Goal: Task Accomplishment & Management: Manage account settings

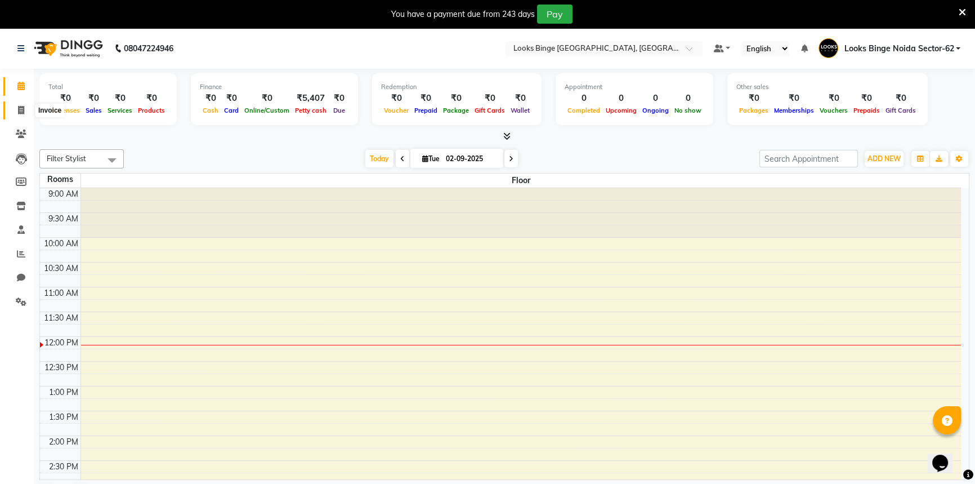
click at [21, 110] on icon at bounding box center [21, 110] width 6 height 8
select select "5378"
select select "service"
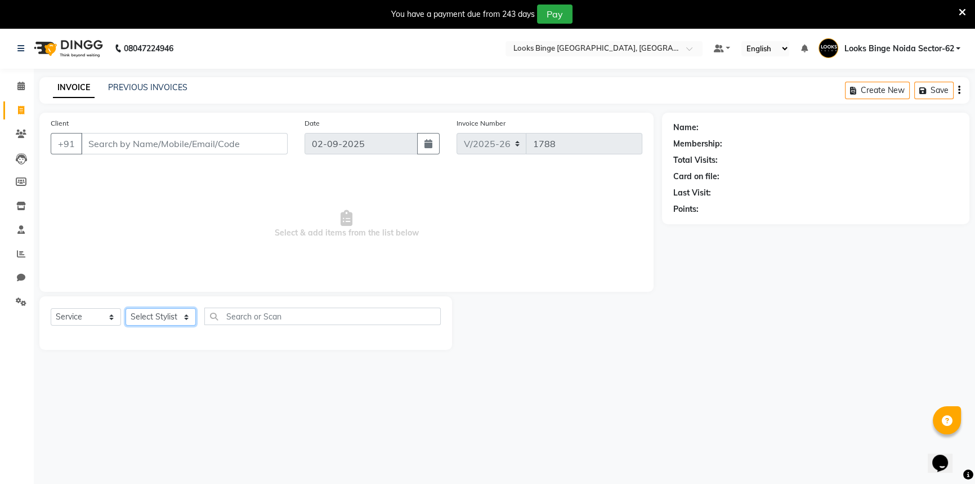
click at [180, 314] on select "Select Stylist" at bounding box center [161, 316] width 70 height 17
select select "71792"
click at [126, 308] on select "Select Stylist ANJALI [PERSON_NAME] [PERSON_NAME] Counter_Sales Kasim Looks Bin…" at bounding box center [163, 316] width 75 height 17
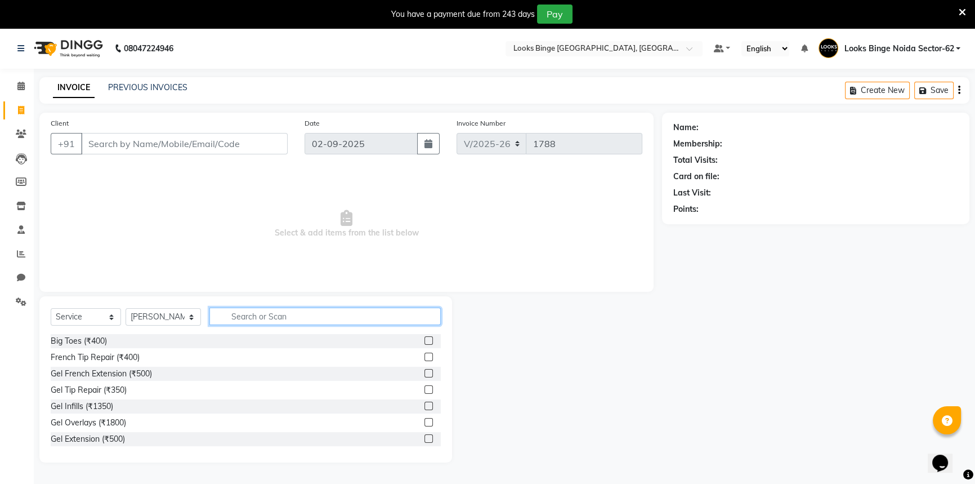
click at [265, 322] on input "text" at bounding box center [324, 315] width 231 height 17
type input "cut"
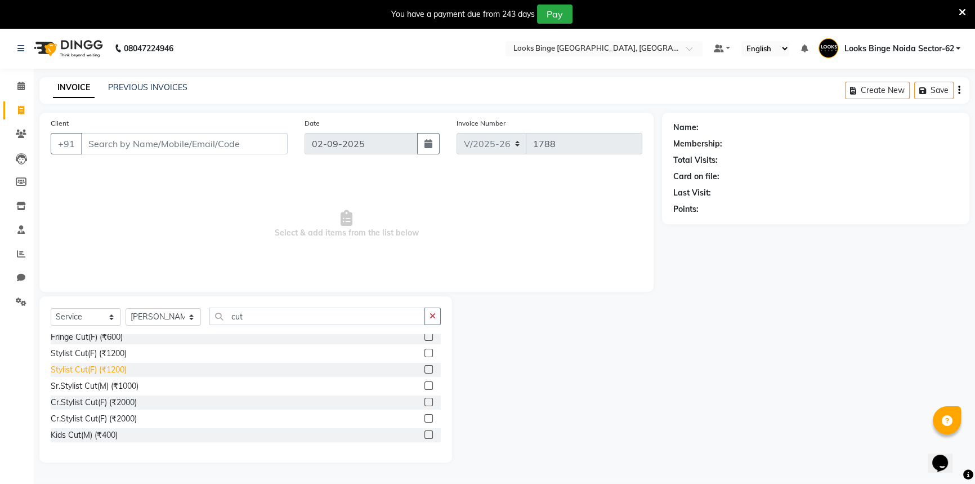
click at [87, 369] on div "Stylist Cut(F) (₹1200)" at bounding box center [89, 370] width 76 height 12
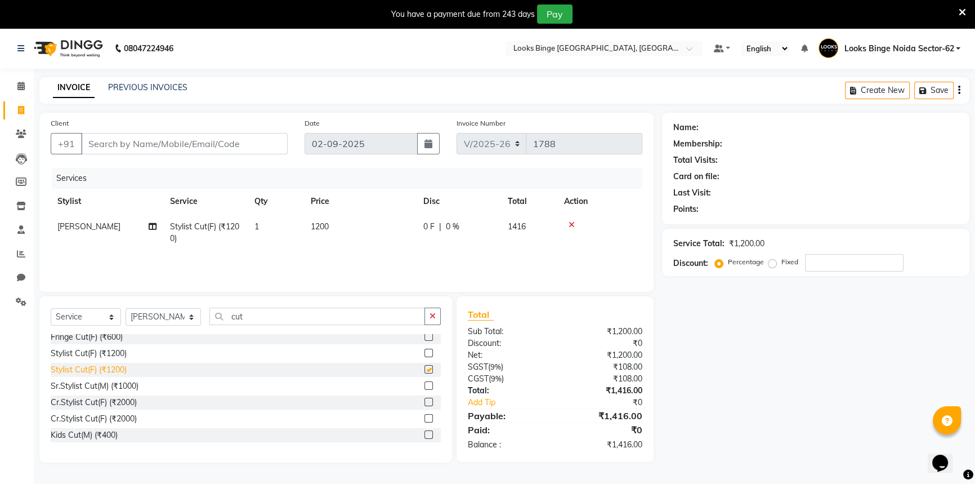
checkbox input "false"
click at [369, 222] on td "1200" at bounding box center [360, 232] width 113 height 37
select select "71792"
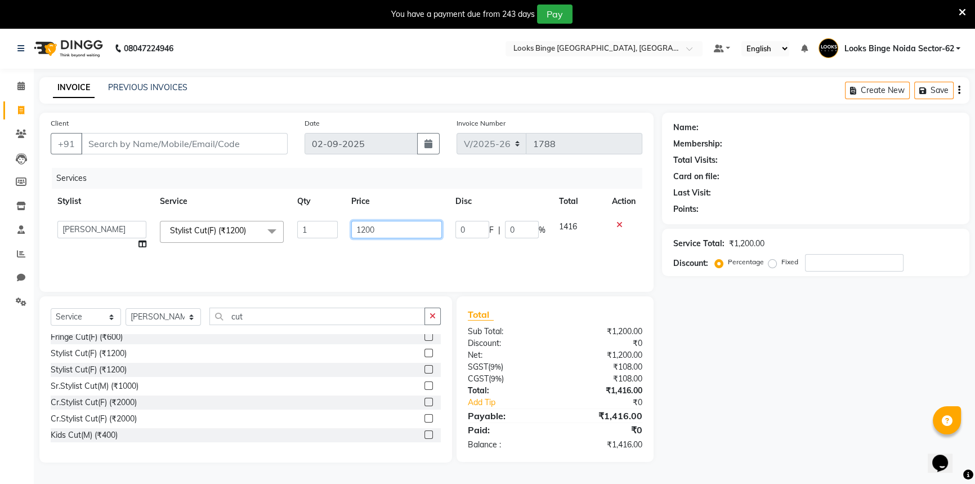
drag, startPoint x: 372, startPoint y: 230, endPoint x: 339, endPoint y: 231, distance: 32.7
click at [339, 231] on tr "ANJALI Annu Arhaan Khan Arun Counter_Sales Kasim Looks Binge Noida Sector-62 Mo…" at bounding box center [347, 235] width 592 height 43
type input "600"
click at [349, 255] on div "Services Stylist Service Qty Price Disc Total Action ANJALI Annu Arhaan Khan Ar…" at bounding box center [347, 224] width 592 height 113
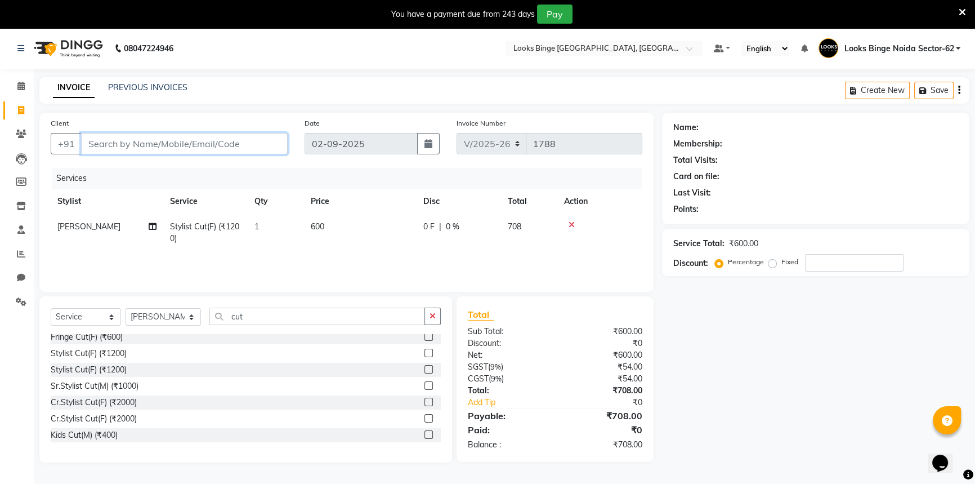
click at [161, 147] on input "Client" at bounding box center [184, 143] width 207 height 21
type input "8"
type input "0"
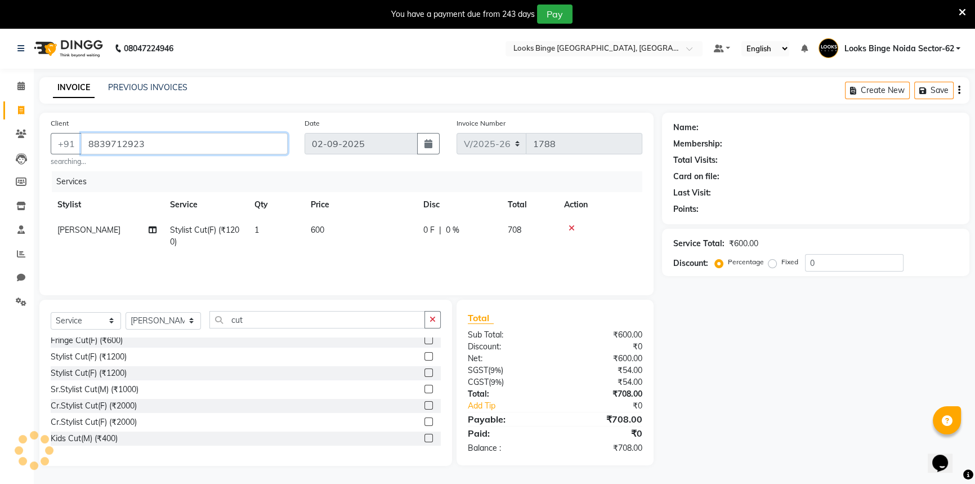
type input "8839712923"
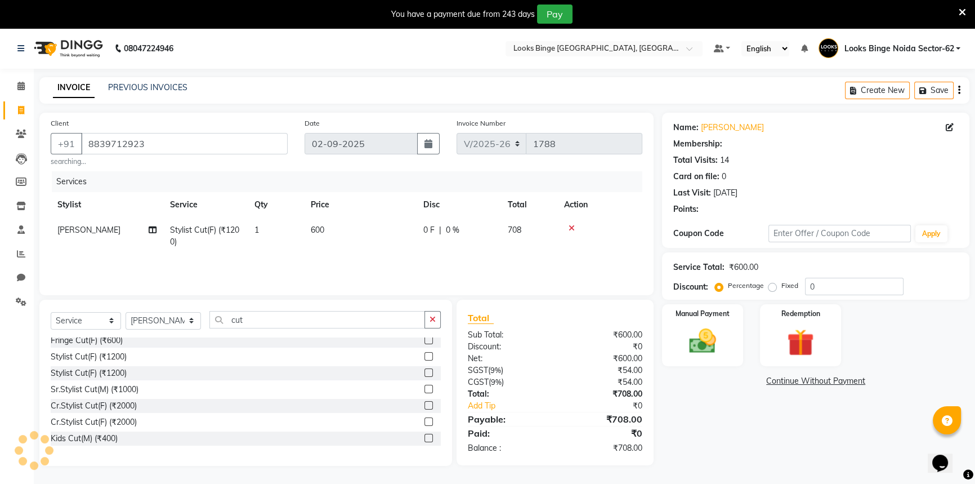
select select "1: Object"
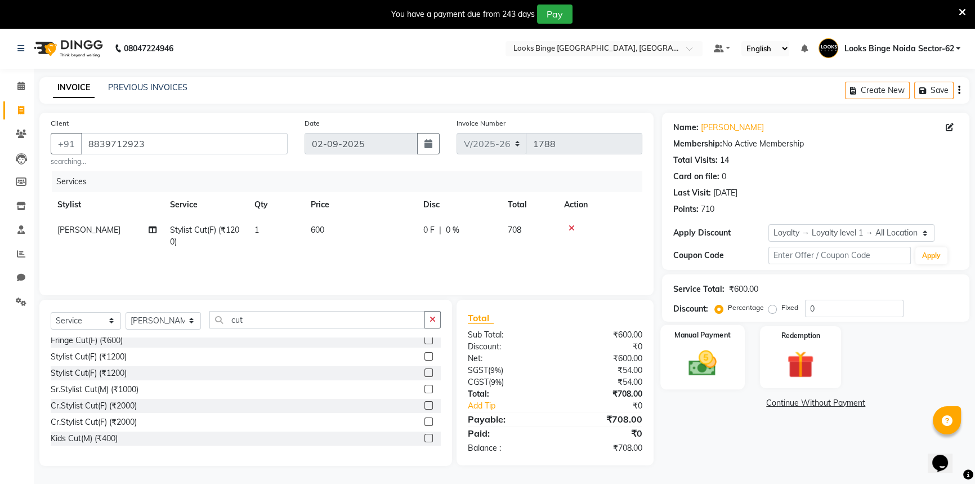
click at [734, 371] on div "Manual Payment" at bounding box center [703, 357] width 84 height 64
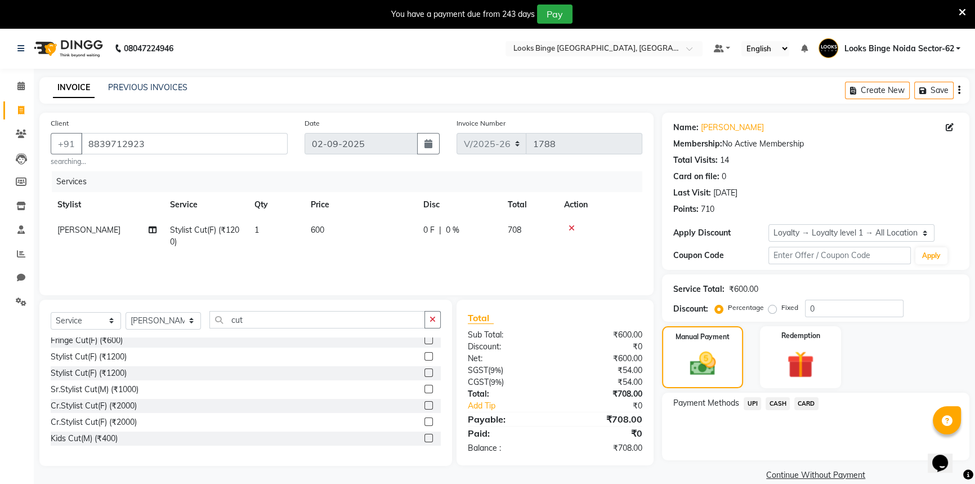
click at [755, 404] on span "UPI" at bounding box center [752, 403] width 17 height 13
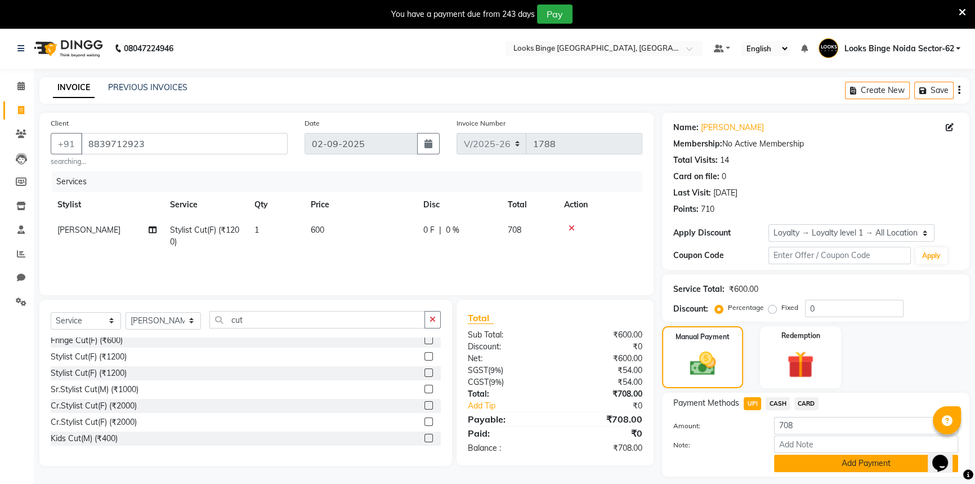
click at [783, 464] on button "Add Payment" at bounding box center [866, 462] width 184 height 17
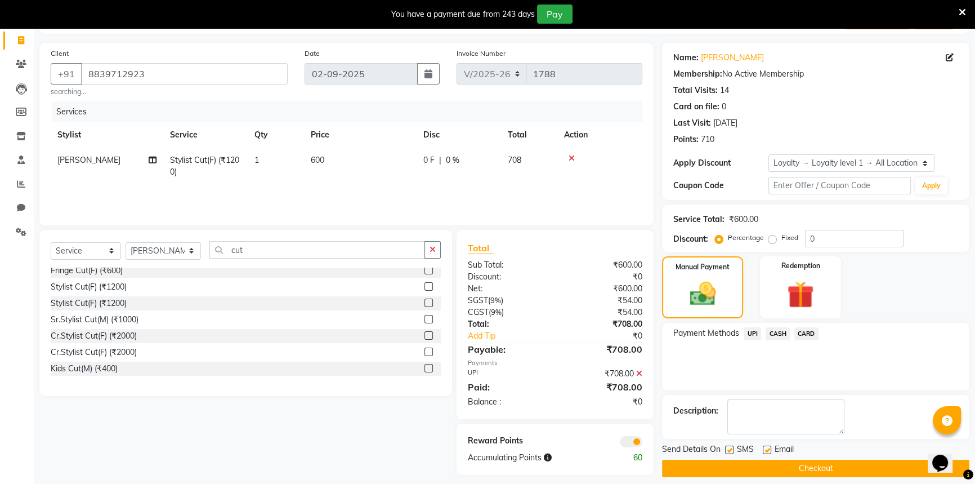
scroll to position [79, 0]
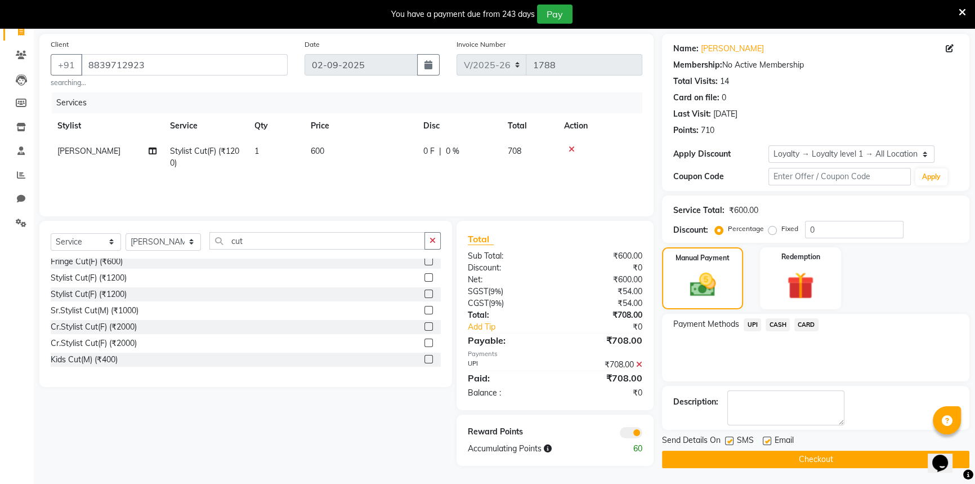
click at [794, 463] on button "Checkout" at bounding box center [815, 458] width 307 height 17
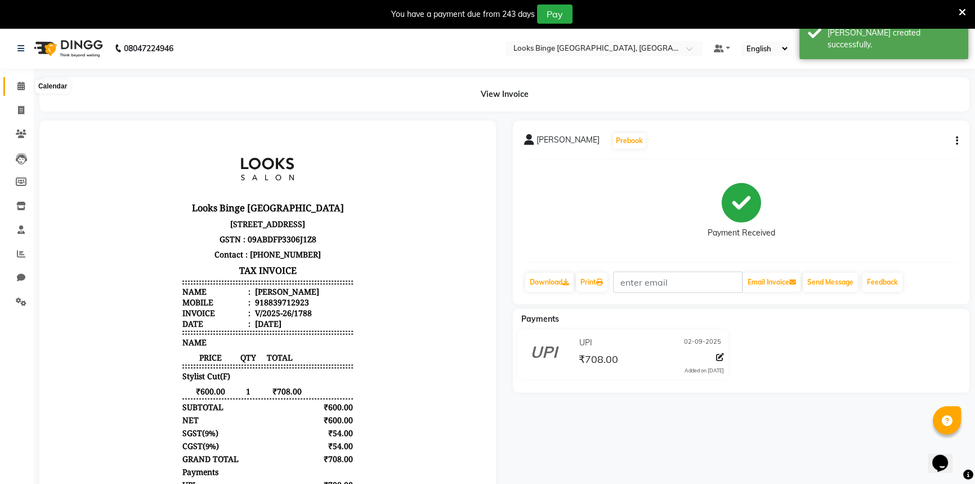
click at [21, 88] on icon at bounding box center [20, 86] width 7 height 8
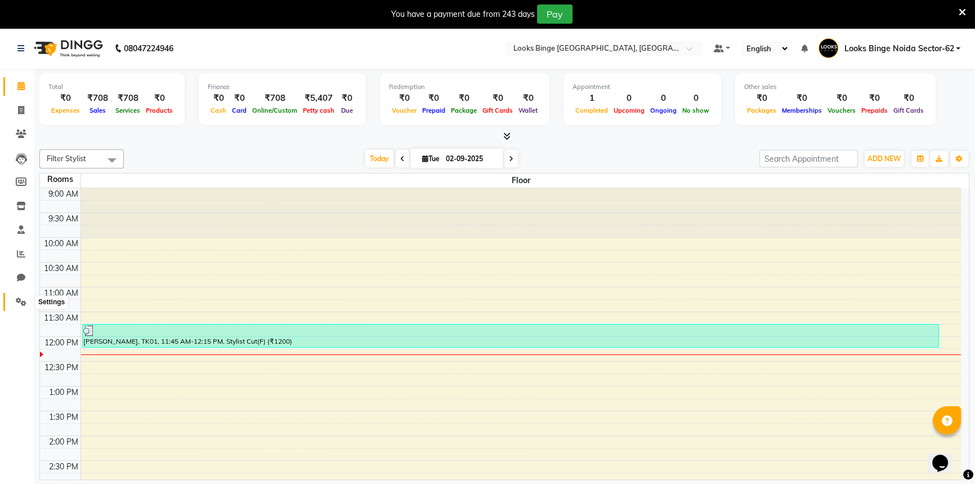
click at [20, 301] on icon at bounding box center [21, 301] width 11 height 8
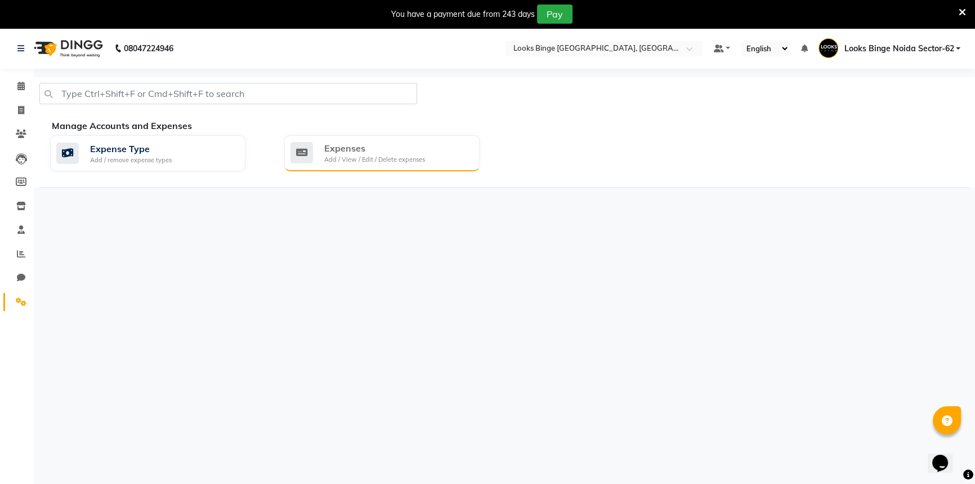
click at [389, 158] on div "Add / View / Edit / Delete expenses" at bounding box center [374, 160] width 101 height 10
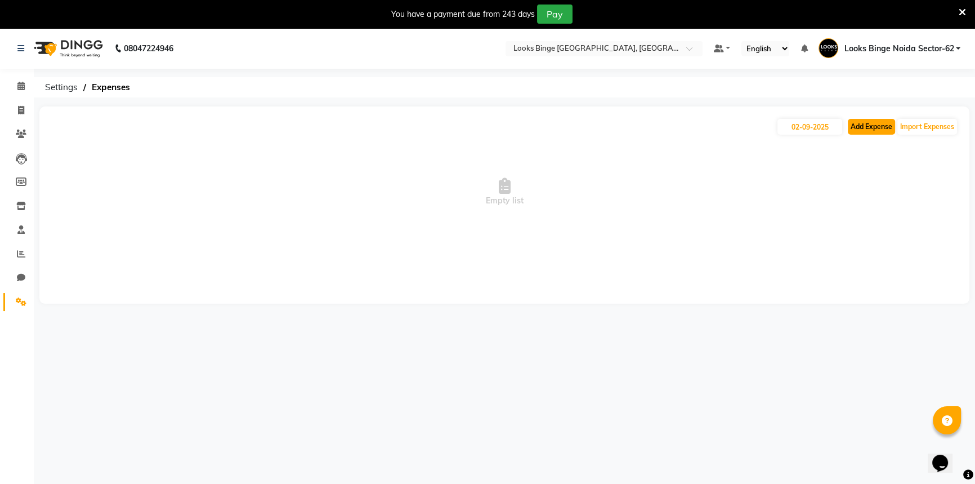
click at [871, 128] on button "Add Expense" at bounding box center [871, 127] width 47 height 16
select select "1"
select select "4305"
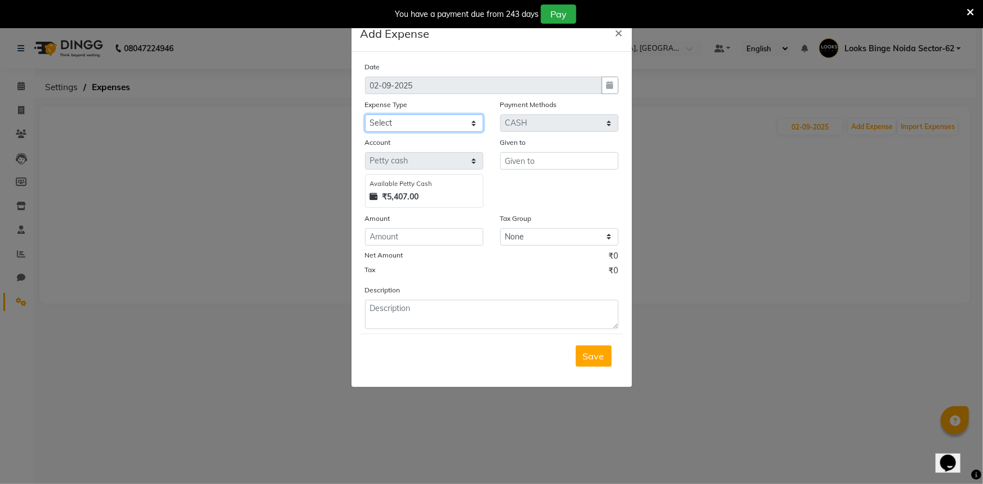
click at [402, 123] on select "Select Bank Deposit Blinkit Cash Handover CLIENT Client ordered food Client Ref…" at bounding box center [424, 122] width 118 height 17
click at [548, 160] on input "text" at bounding box center [559, 160] width 118 height 17
click at [417, 123] on select "Select Bank Deposit Blinkit Cash Handover CLIENT Client ordered food Client Ref…" at bounding box center [424, 122] width 118 height 17
select select "23704"
click at [365, 115] on select "Select Bank Deposit Blinkit Cash Handover CLIENT Client ordered food Client Ref…" at bounding box center [424, 122] width 118 height 17
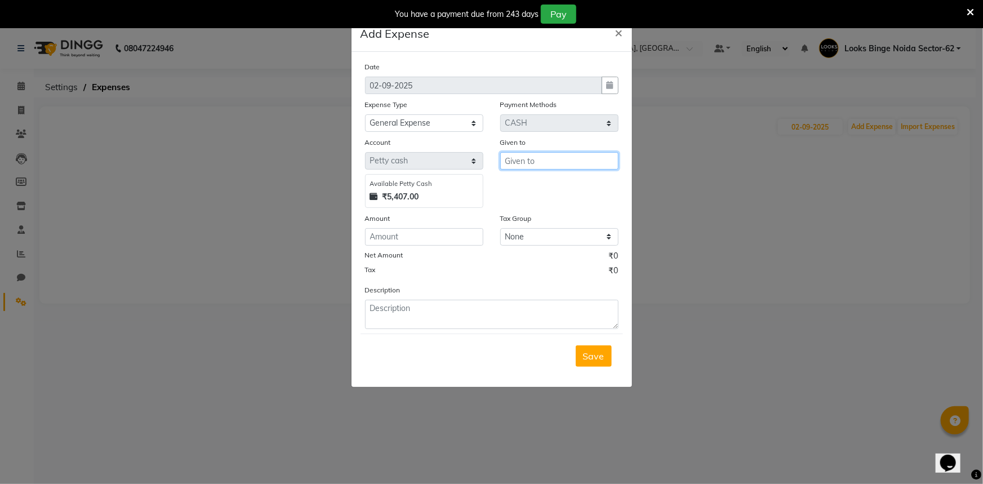
click at [542, 161] on input "text" at bounding box center [559, 160] width 118 height 17
type input "sa"
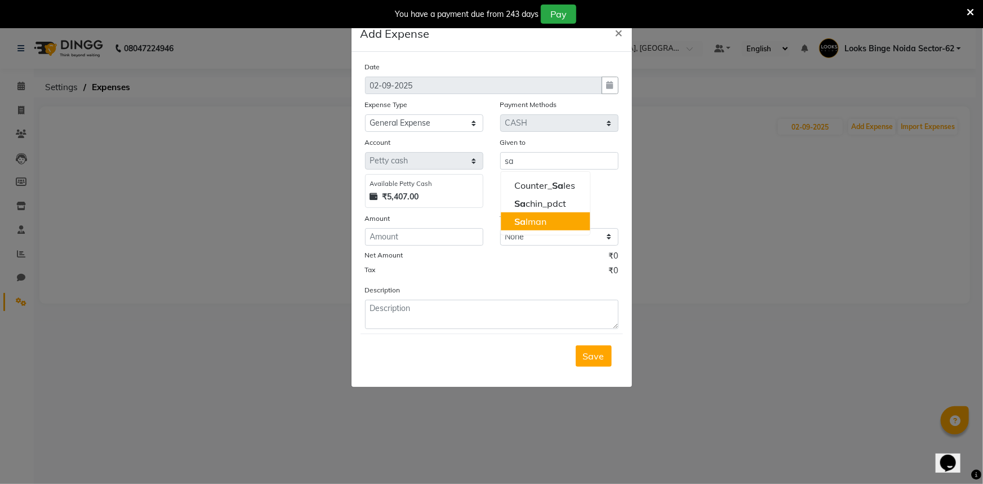
click at [672, 198] on ngb-modal-window "Add Expense × Date 02-09-2025 Expense Type Select Bank Deposit Blinkit Cash Han…" at bounding box center [491, 242] width 983 height 484
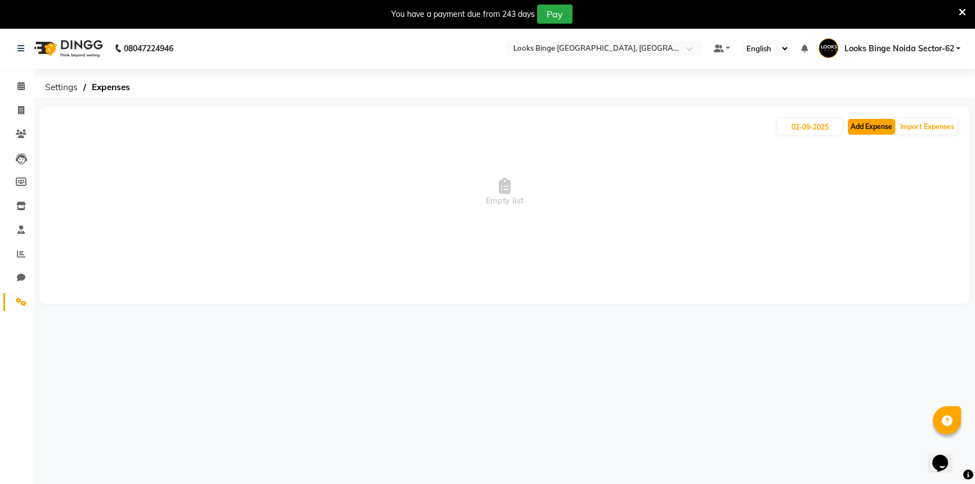
click at [858, 121] on button "Add Expense" at bounding box center [871, 127] width 47 height 16
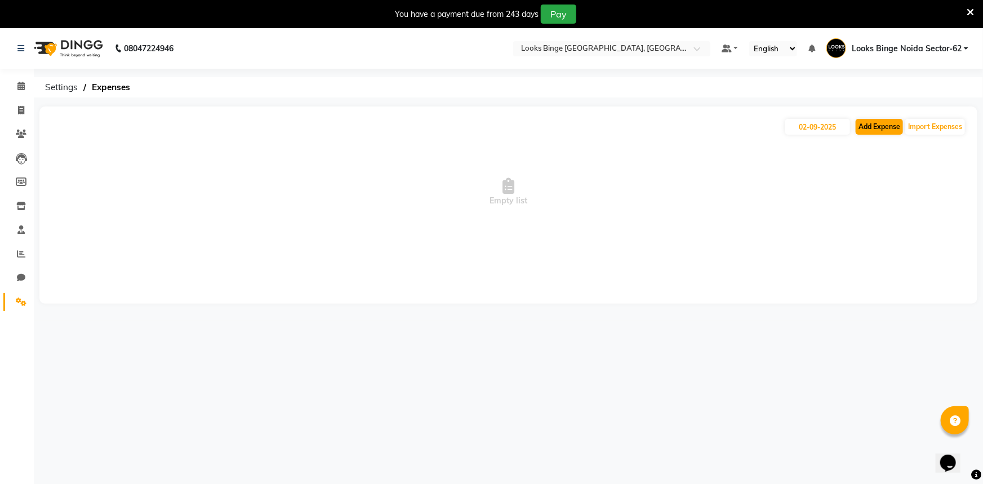
select select "1"
select select "4305"
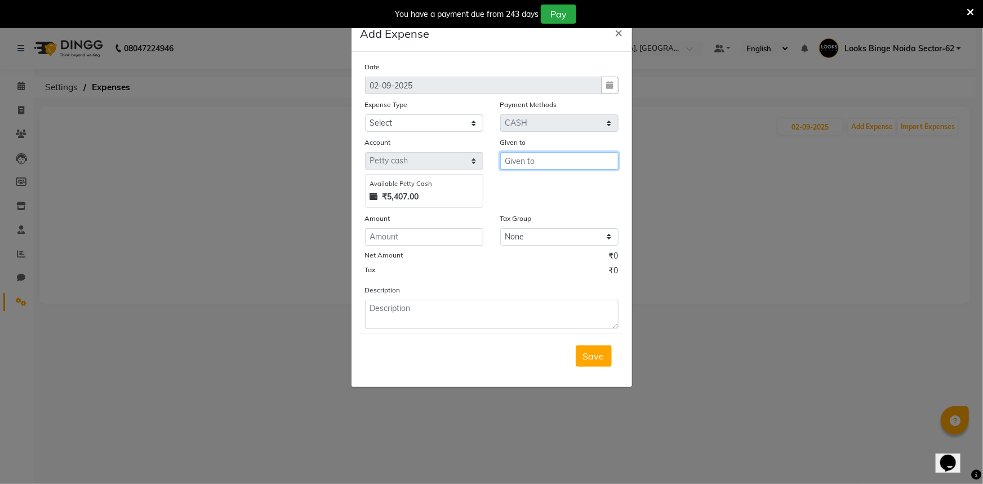
click at [524, 163] on input "text" at bounding box center [559, 160] width 118 height 17
type input "salon"
click at [412, 121] on select "Select Bank Deposit Blinkit Cash Handover CLIENT Client ordered food Client Ref…" at bounding box center [424, 122] width 118 height 17
select select "23704"
click at [365, 115] on select "Select Bank Deposit Blinkit Cash Handover CLIENT Client ordered food Client Ref…" at bounding box center [424, 122] width 118 height 17
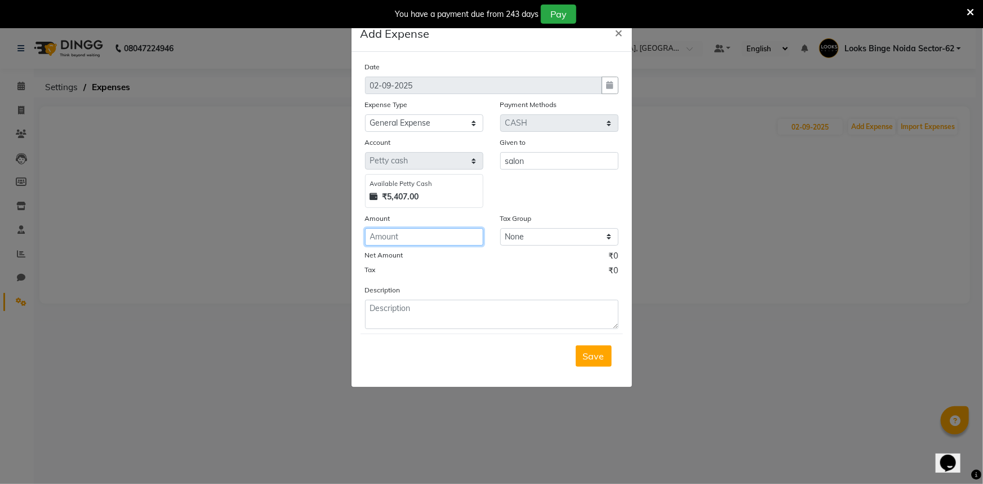
click at [407, 239] on input "number" at bounding box center [424, 236] width 118 height 17
type input "300"
click at [389, 305] on textarea at bounding box center [491, 314] width 253 height 29
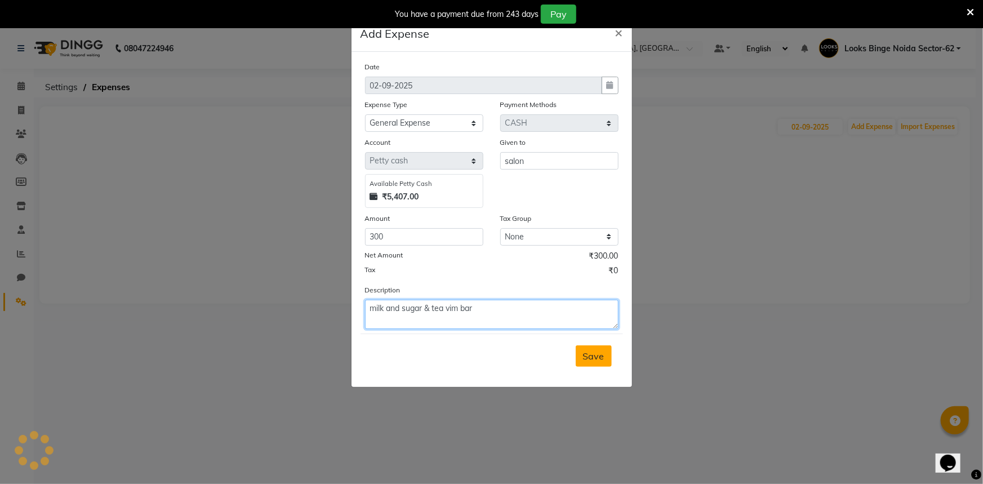
type textarea "milk and sugar & tea vim bar"
click at [597, 360] on span "Save" at bounding box center [593, 355] width 21 height 11
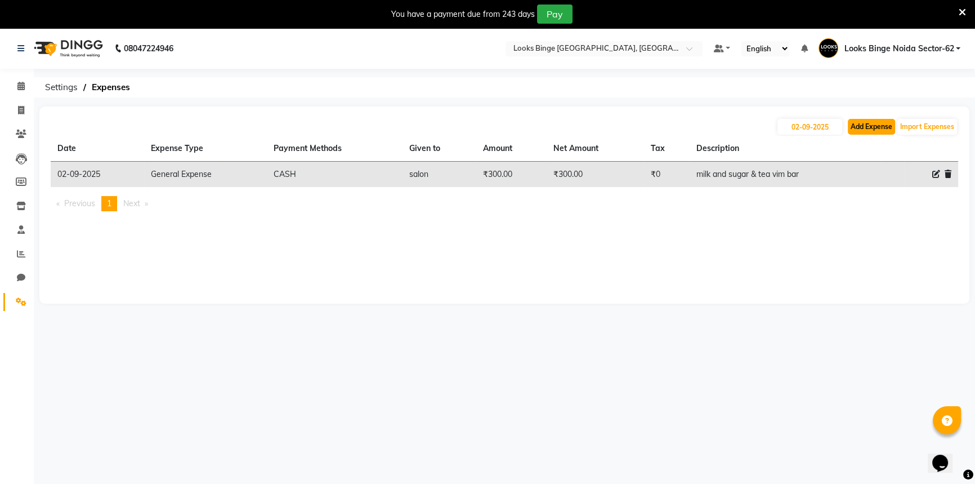
click at [872, 132] on button "Add Expense" at bounding box center [871, 127] width 47 height 16
select select "1"
select select "4305"
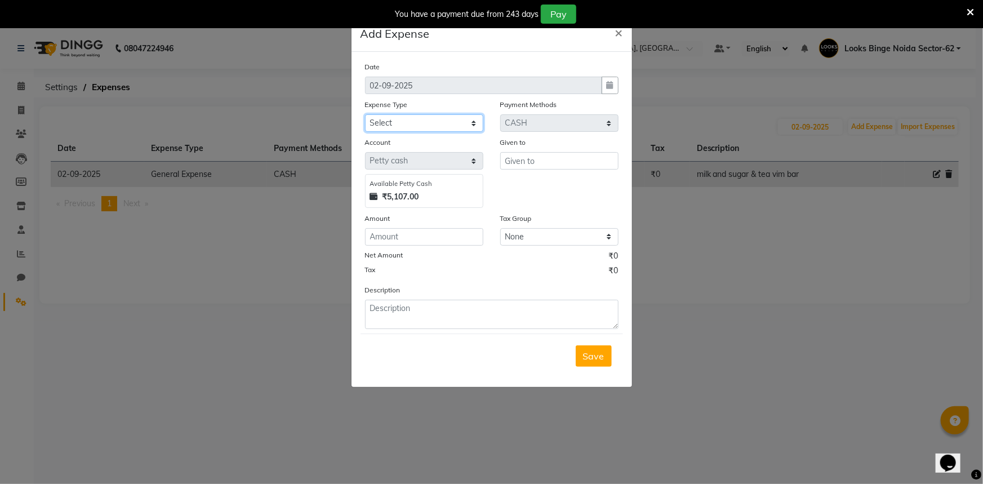
click at [422, 126] on select "Select Bank Deposit Blinkit Cash Handover CLIENT Client ordered food Client Ref…" at bounding box center [424, 122] width 118 height 17
select select "5134"
click at [365, 115] on select "Select Bank Deposit Blinkit Cash Handover CLIENT Client ordered food Client Ref…" at bounding box center [424, 122] width 118 height 17
click at [536, 163] on input "text" at bounding box center [559, 160] width 118 height 17
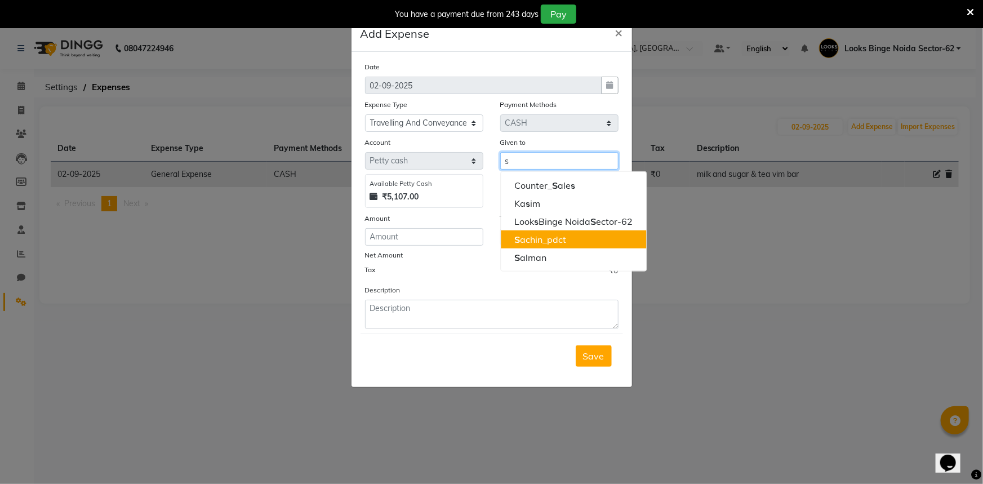
click at [556, 239] on ngb-highlight "S achin_pdct" at bounding box center [540, 239] width 52 height 11
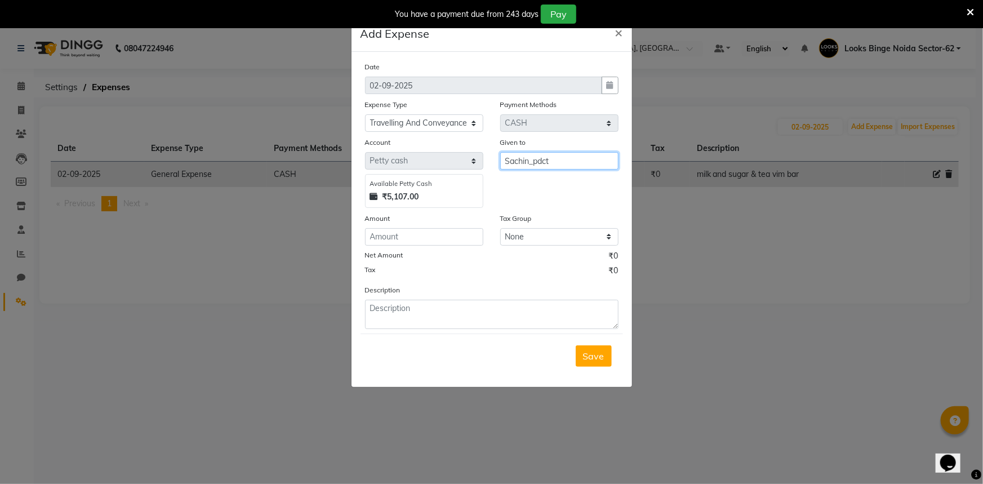
type input "Sachin_pdct"
click at [414, 239] on input "number" at bounding box center [424, 236] width 118 height 17
type input "100"
click at [396, 310] on textarea at bounding box center [491, 314] width 253 height 29
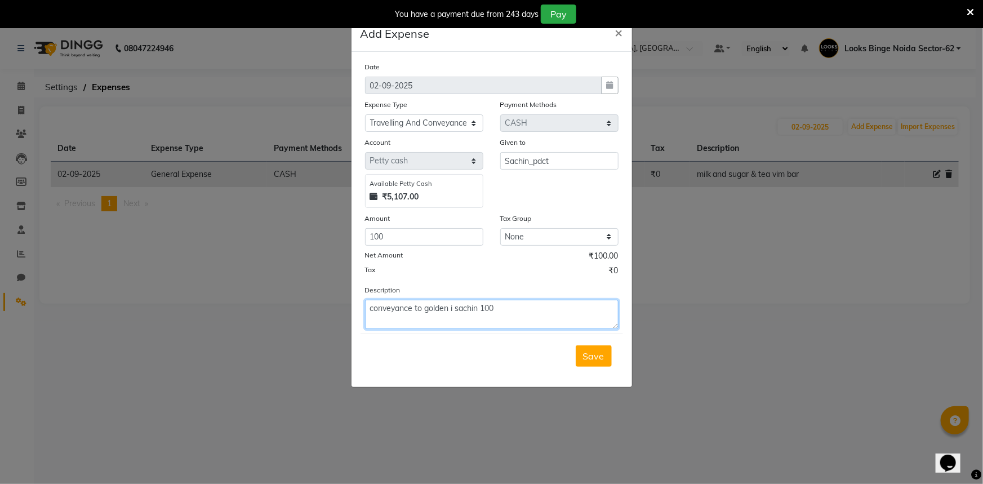
type textarea "conveyance to golden i sachin 100"
click at [587, 368] on div "Save" at bounding box center [491, 355] width 262 height 44
click at [587, 360] on span "Save" at bounding box center [593, 355] width 21 height 11
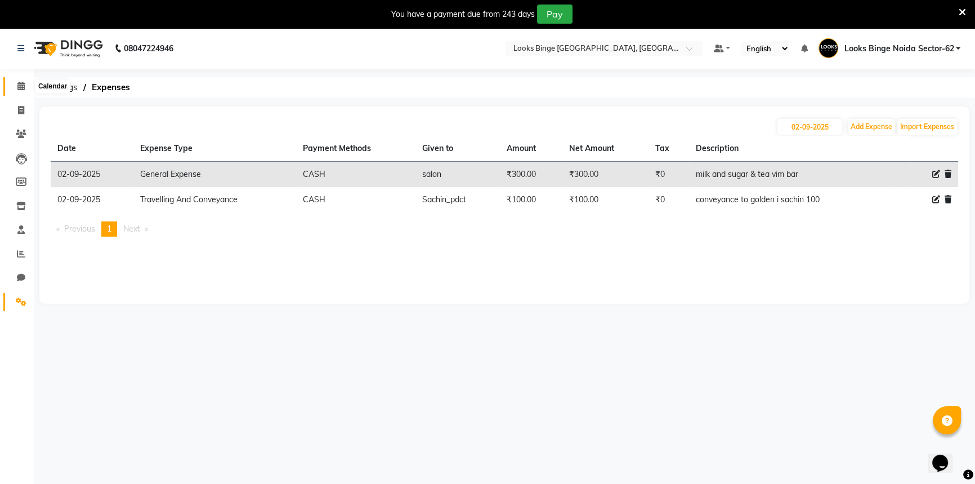
click at [23, 90] on icon at bounding box center [20, 86] width 7 height 8
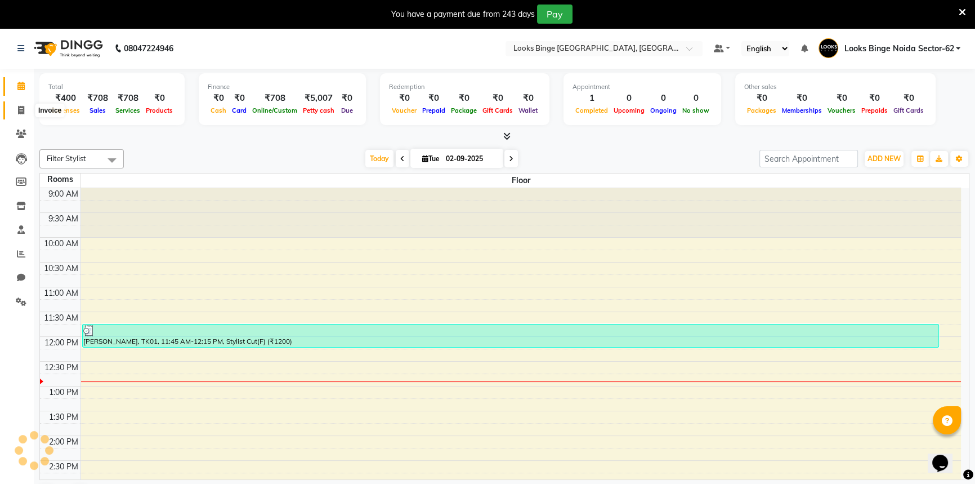
click at [23, 107] on icon at bounding box center [21, 110] width 6 height 8
select select "5378"
select select "service"
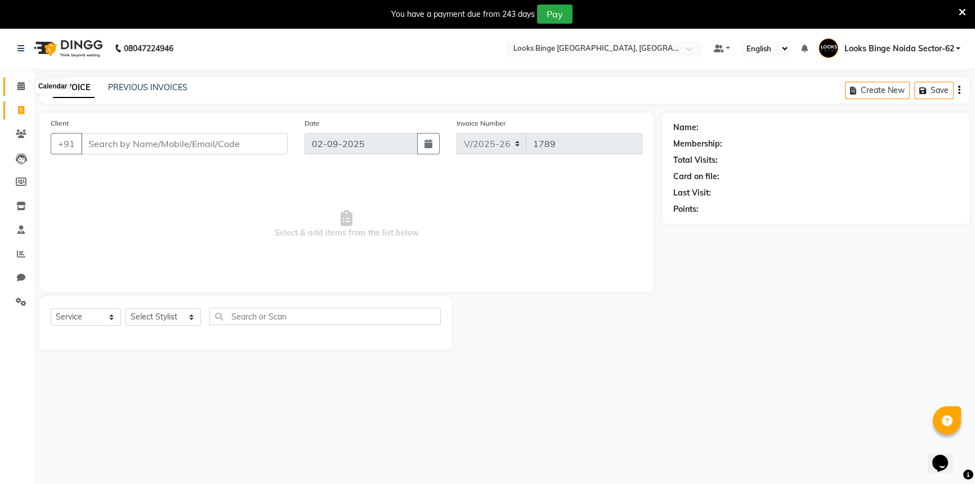
click at [18, 88] on icon at bounding box center [20, 86] width 7 height 8
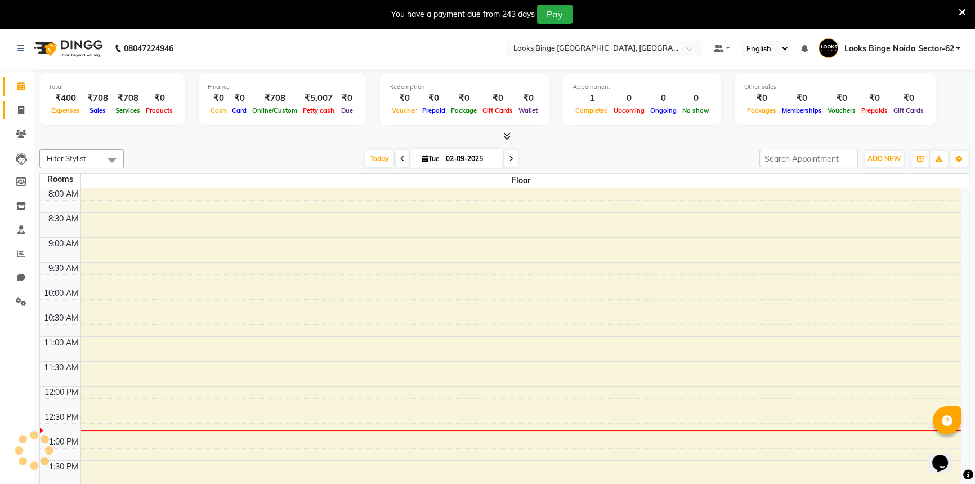
scroll to position [148, 0]
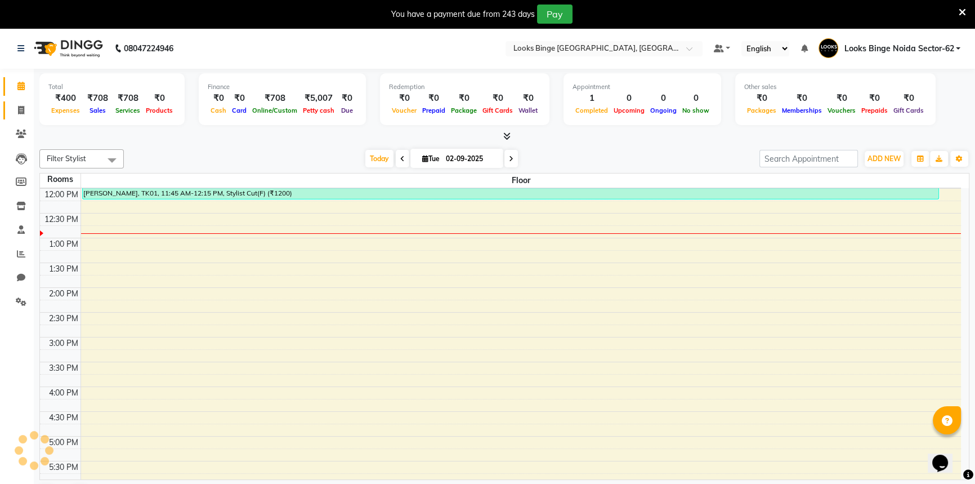
click at [24, 102] on link "Invoice" at bounding box center [16, 110] width 27 height 19
select select "service"
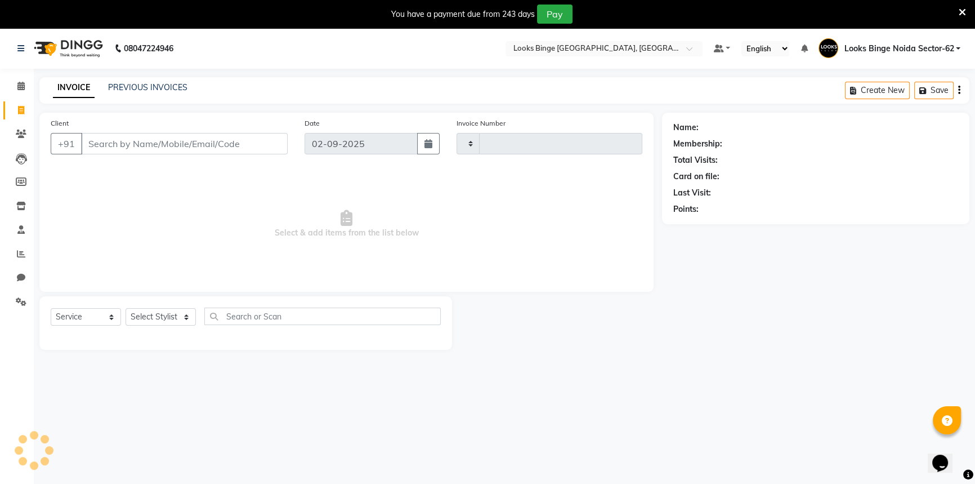
type input "1789"
select select "5378"
click at [21, 92] on link "Calendar" at bounding box center [16, 86] width 27 height 19
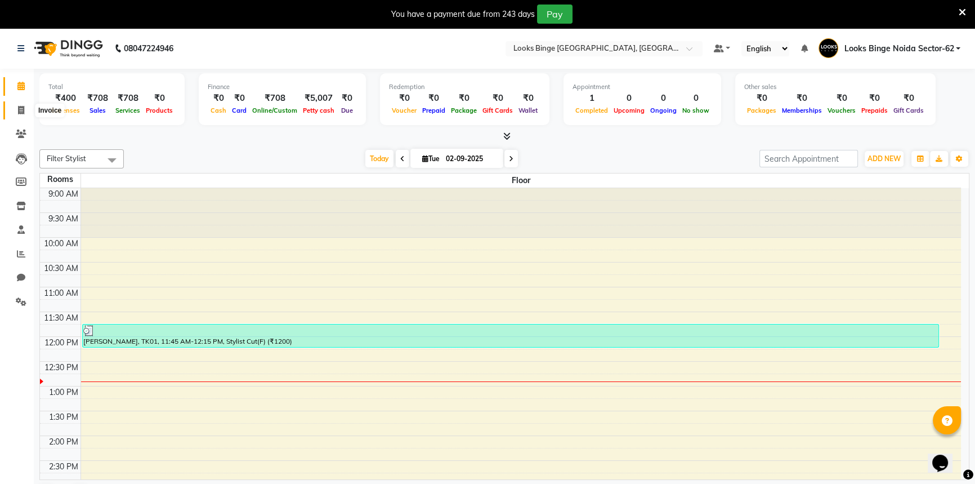
click at [16, 107] on span at bounding box center [21, 110] width 20 height 13
select select "5378"
select select "service"
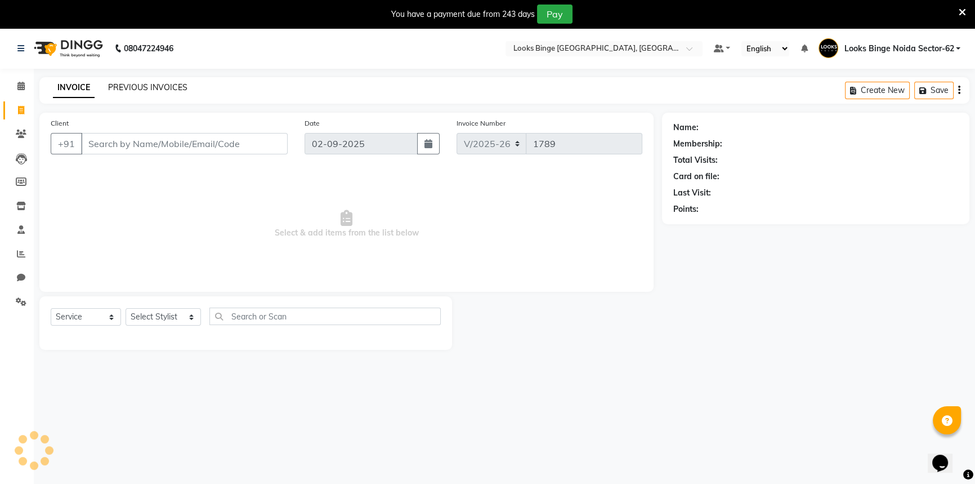
click at [132, 85] on link "PREVIOUS INVOICES" at bounding box center [147, 87] width 79 height 10
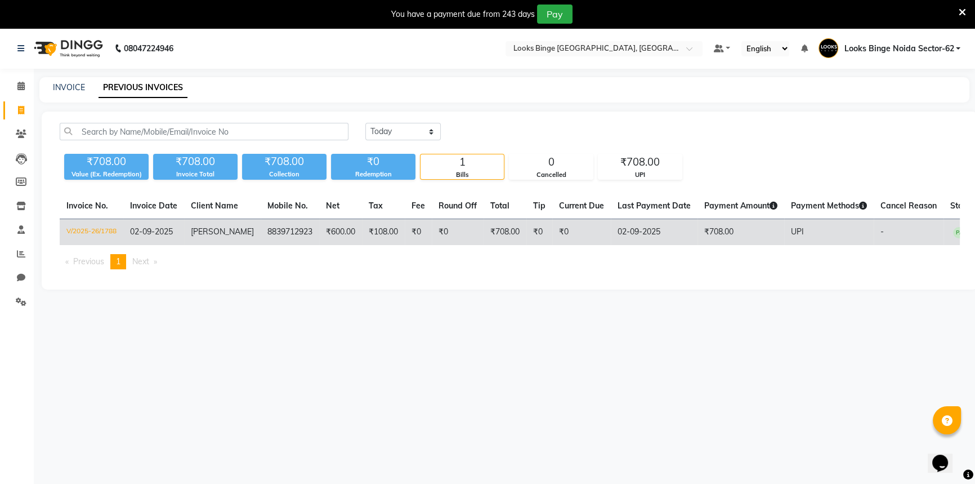
click at [106, 225] on td "V/2025-26/1788" at bounding box center [92, 232] width 64 height 26
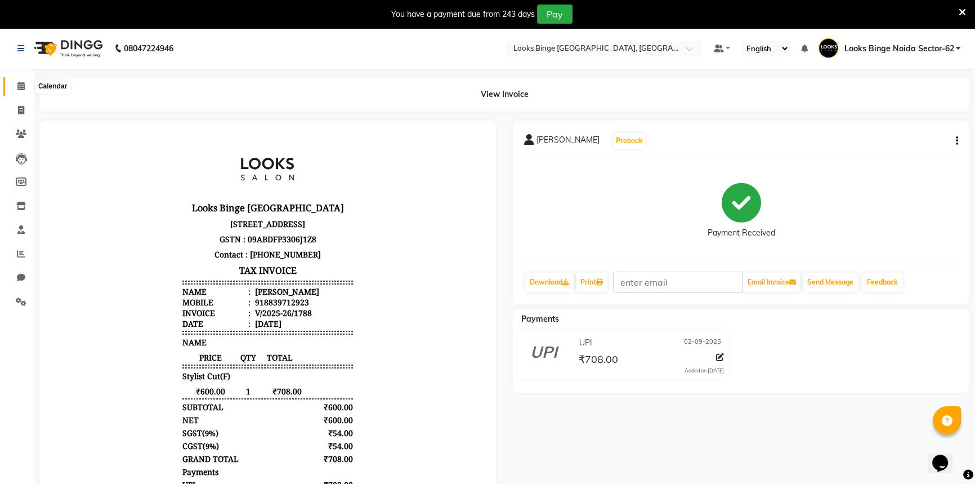
click at [17, 87] on icon at bounding box center [20, 86] width 7 height 8
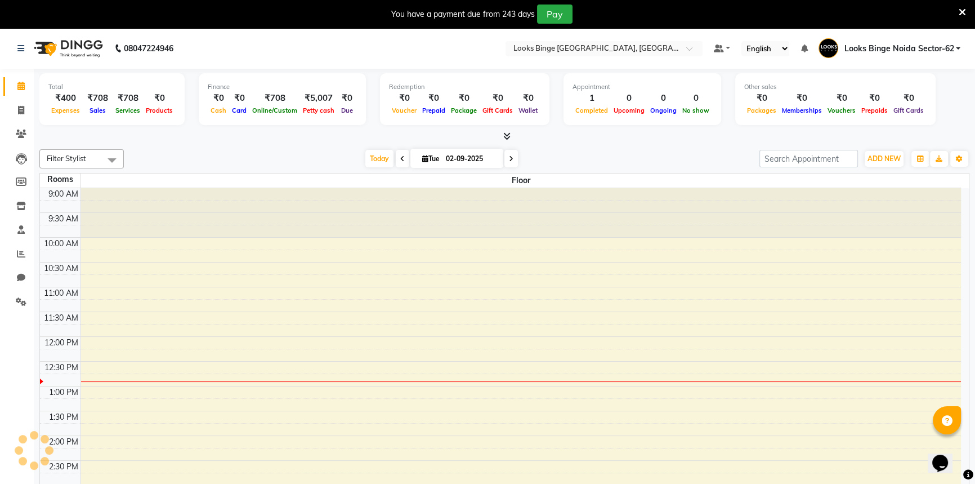
scroll to position [148, 0]
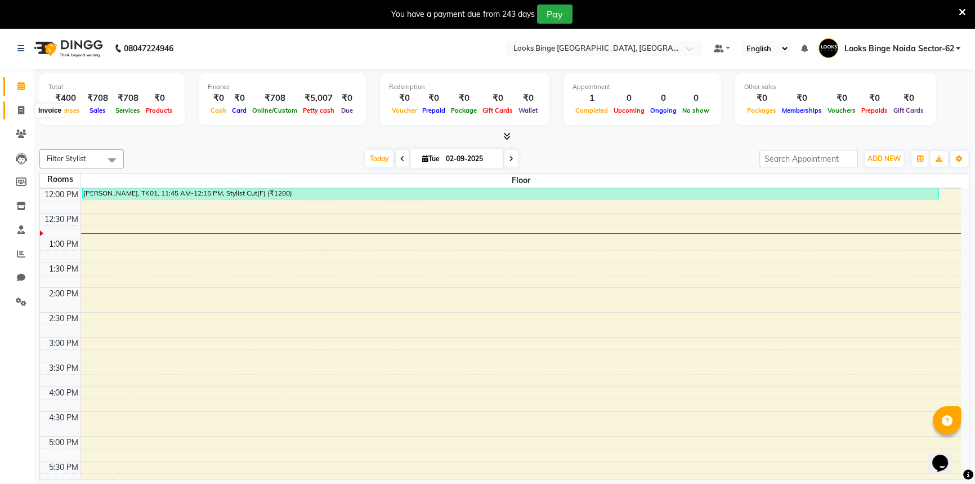
click at [22, 111] on icon at bounding box center [21, 110] width 6 height 8
select select "service"
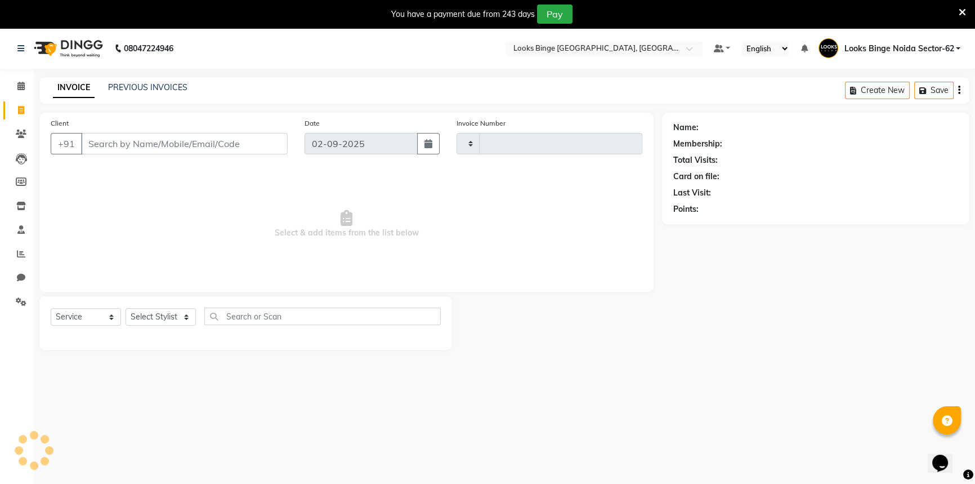
type input "1789"
select select "5378"
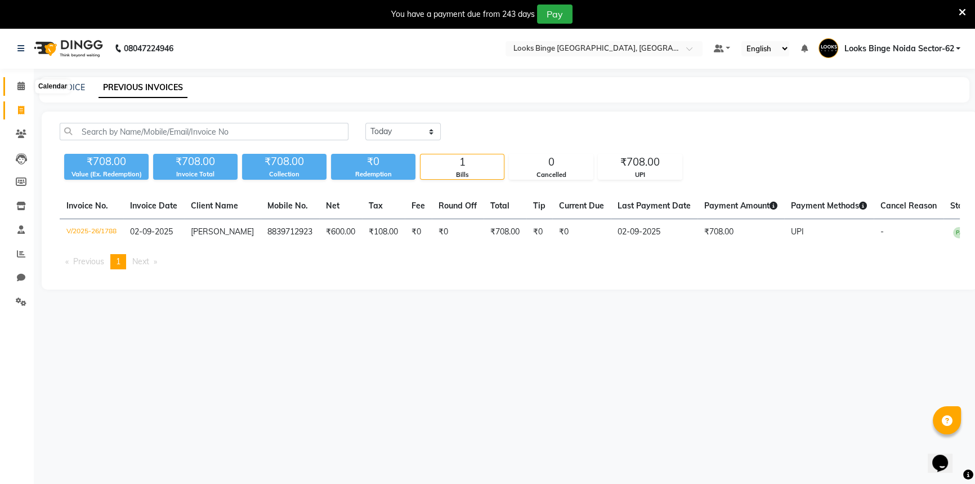
click at [21, 88] on icon at bounding box center [20, 86] width 7 height 8
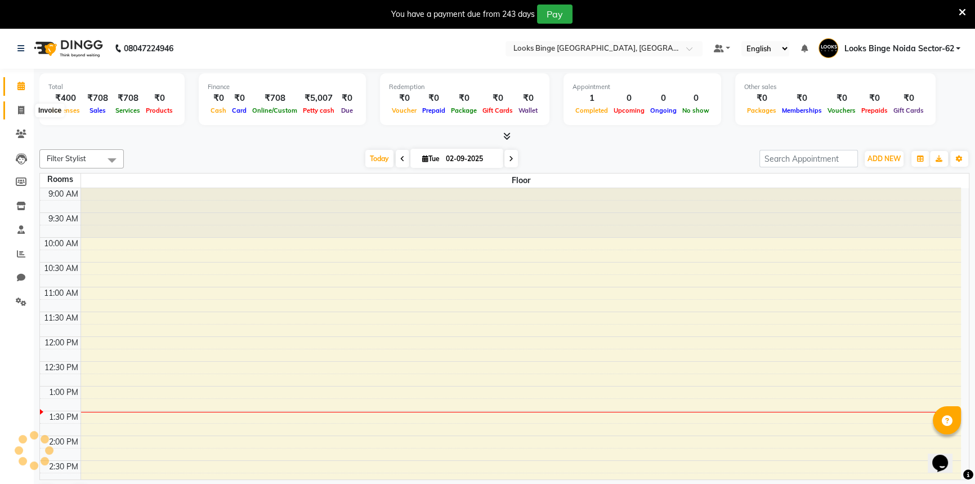
click at [20, 106] on icon at bounding box center [21, 110] width 6 height 8
select select "5378"
select select "service"
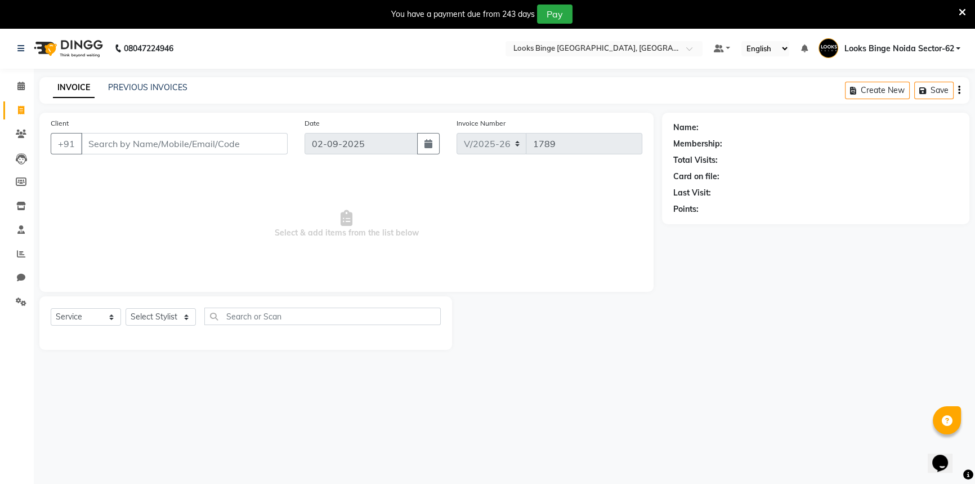
click at [126, 82] on div "PREVIOUS INVOICES" at bounding box center [147, 88] width 79 height 12
click at [157, 85] on link "PREVIOUS INVOICES" at bounding box center [147, 87] width 79 height 10
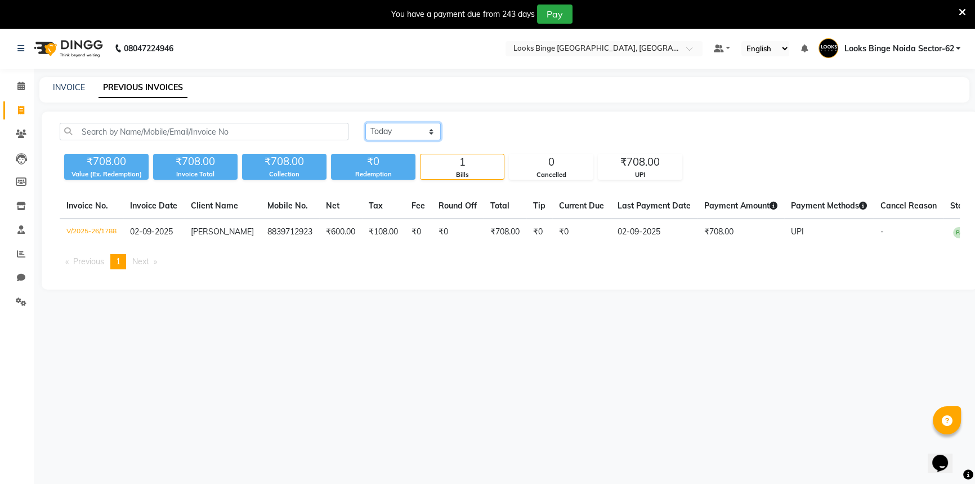
click at [387, 123] on select "Today Yesterday Custom Range" at bounding box center [402, 131] width 75 height 17
select select "yesterday"
click at [365, 123] on select "Today Yesterday Custom Range" at bounding box center [402, 131] width 75 height 17
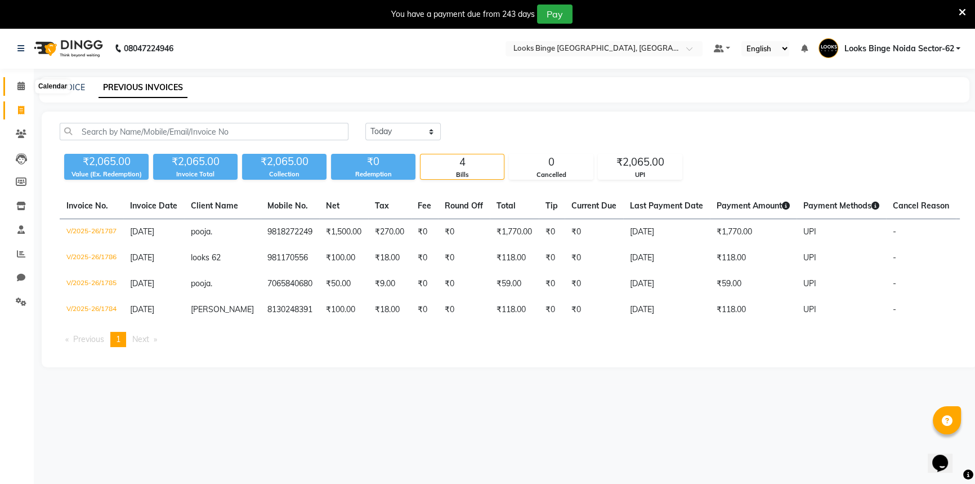
click at [22, 83] on icon at bounding box center [20, 86] width 7 height 8
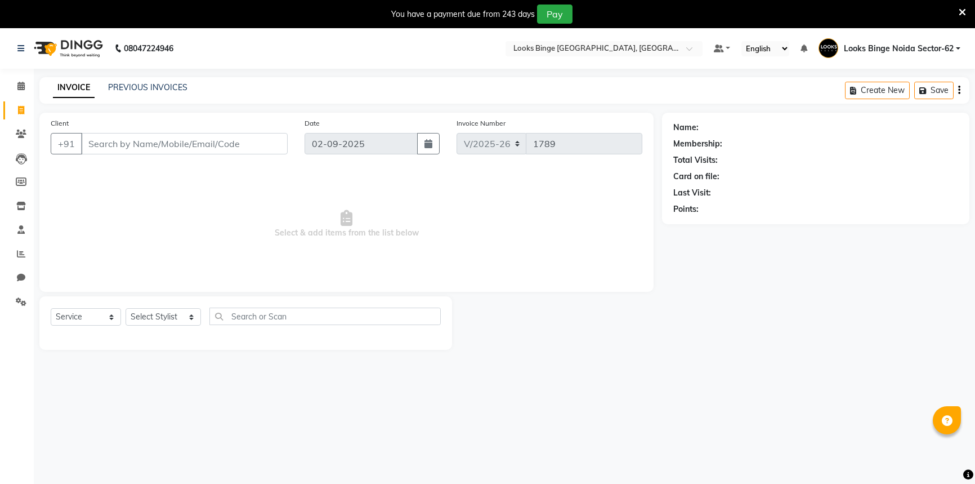
select select "5378"
select select "service"
drag, startPoint x: 172, startPoint y: 312, endPoint x: 171, endPoint y: 319, distance: 6.9
click at [172, 312] on select "Select Stylist ANJALI [PERSON_NAME] [PERSON_NAME] Counter_Sales Kasim Looks Bin…" at bounding box center [163, 316] width 75 height 17
select select "71792"
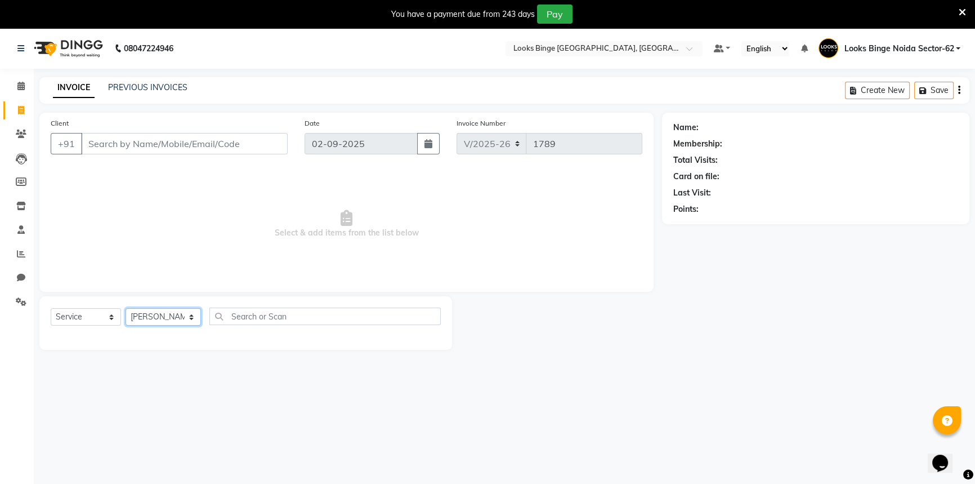
click at [126, 308] on select "Select Stylist ANJALI [PERSON_NAME] [PERSON_NAME] Counter_Sales Kasim Looks Bin…" at bounding box center [163, 316] width 75 height 17
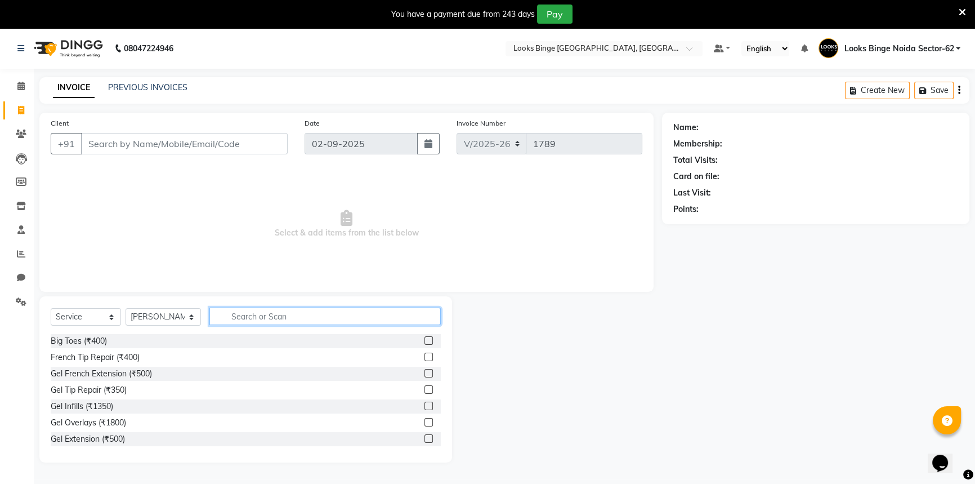
click at [338, 313] on input "text" at bounding box center [324, 315] width 231 height 17
type input "cut"
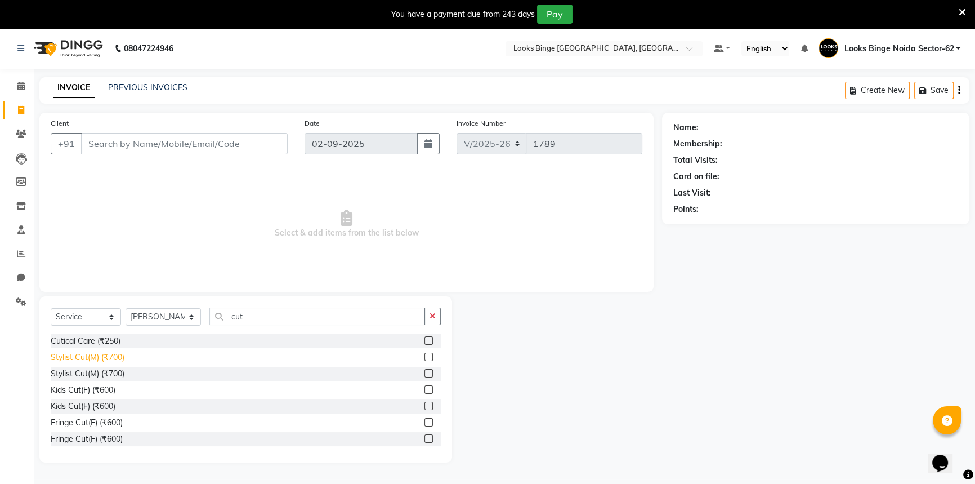
click at [113, 353] on div "Stylist Cut(M) (₹700)" at bounding box center [88, 357] width 74 height 12
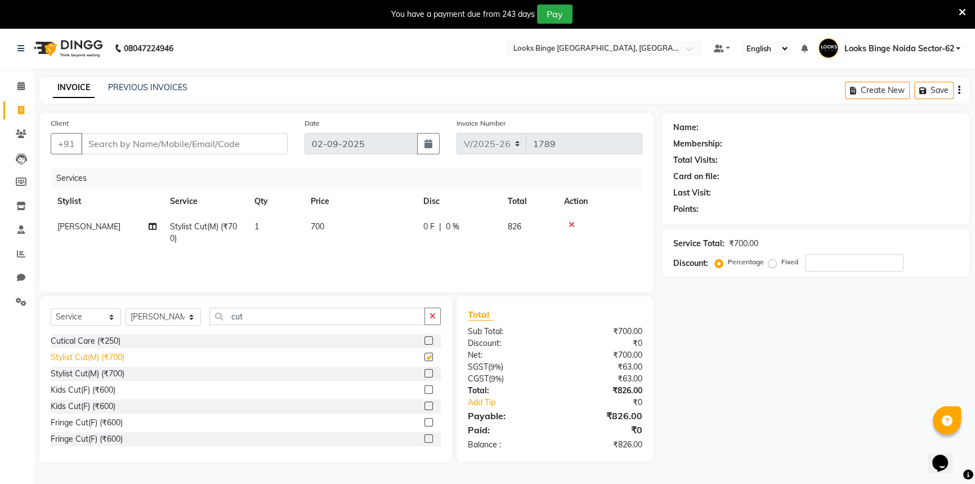
checkbox input "false"
click at [574, 222] on icon at bounding box center [572, 225] width 6 height 8
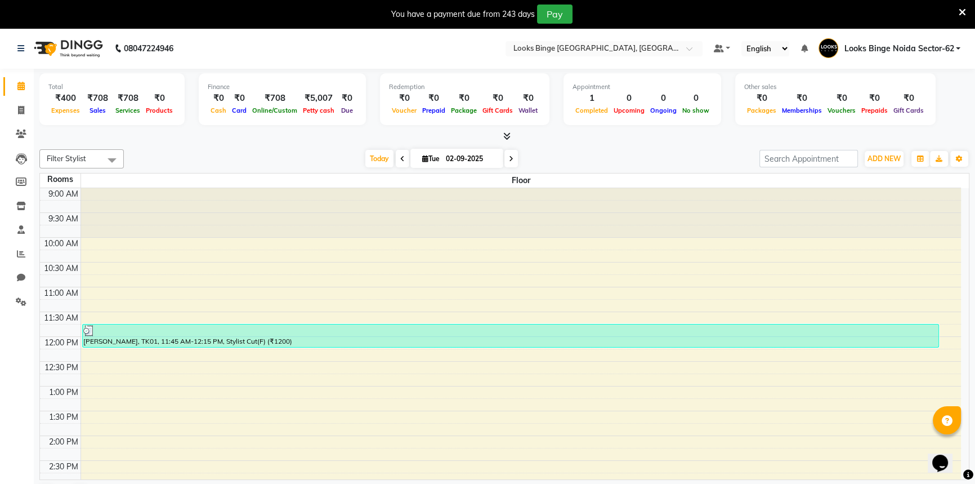
click at [19, 99] on li "Invoice" at bounding box center [17, 111] width 34 height 24
click at [19, 109] on icon at bounding box center [21, 110] width 6 height 8
select select "service"
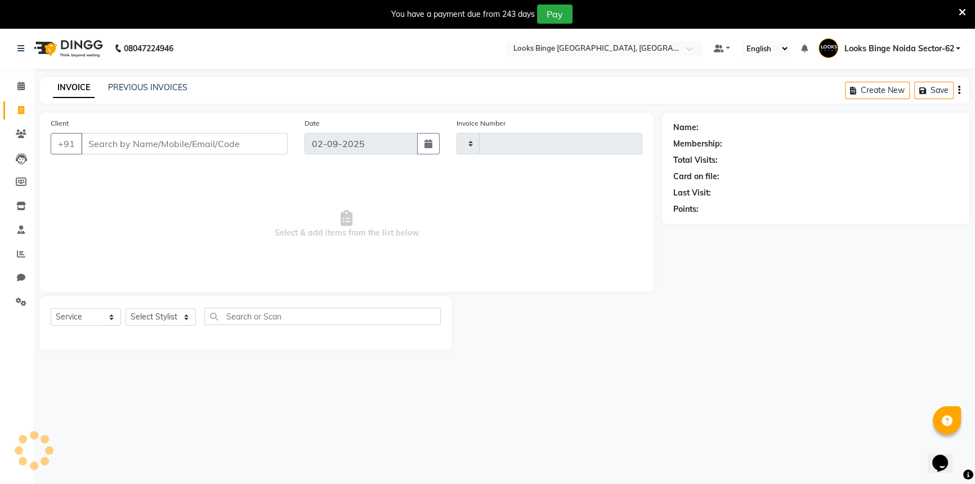
type input "1789"
select select "5378"
click at [149, 318] on select "Select Stylist" at bounding box center [161, 316] width 70 height 17
select select "71792"
click at [126, 308] on select "Select Stylist ANJALI [PERSON_NAME] [PERSON_NAME] Counter_Sales Kasim Looks Bin…" at bounding box center [163, 316] width 75 height 17
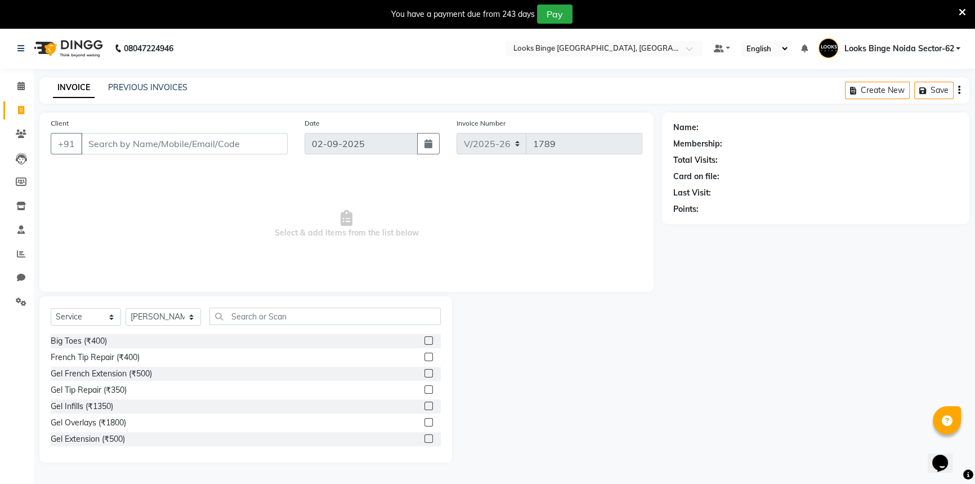
drag, startPoint x: 258, startPoint y: 305, endPoint x: 257, endPoint y: 313, distance: 7.5
click at [257, 313] on div "Select Service Product Membership Package Voucher Prepaid Gift Card Select Styl…" at bounding box center [245, 379] width 413 height 166
click at [246, 321] on input "text" at bounding box center [324, 315] width 231 height 17
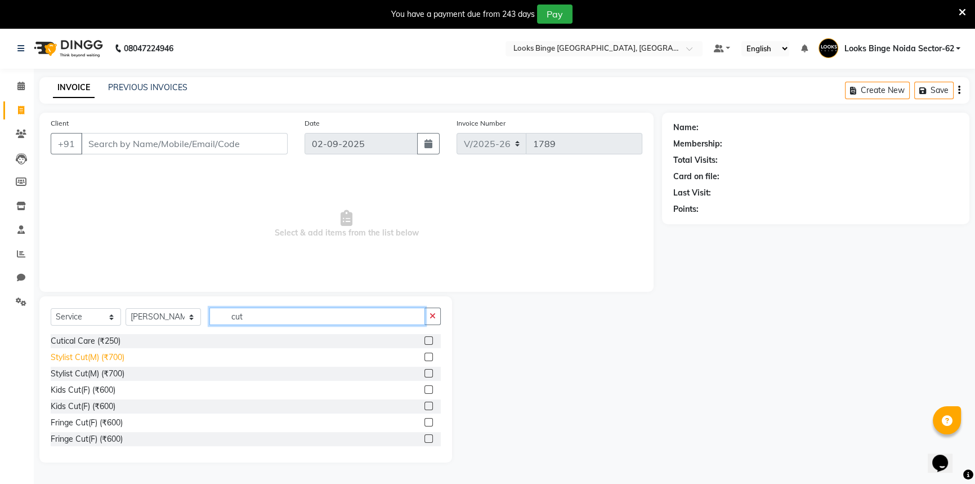
type input "cut"
click at [111, 354] on div "Stylist Cut(M) (₹700)" at bounding box center [88, 357] width 74 height 12
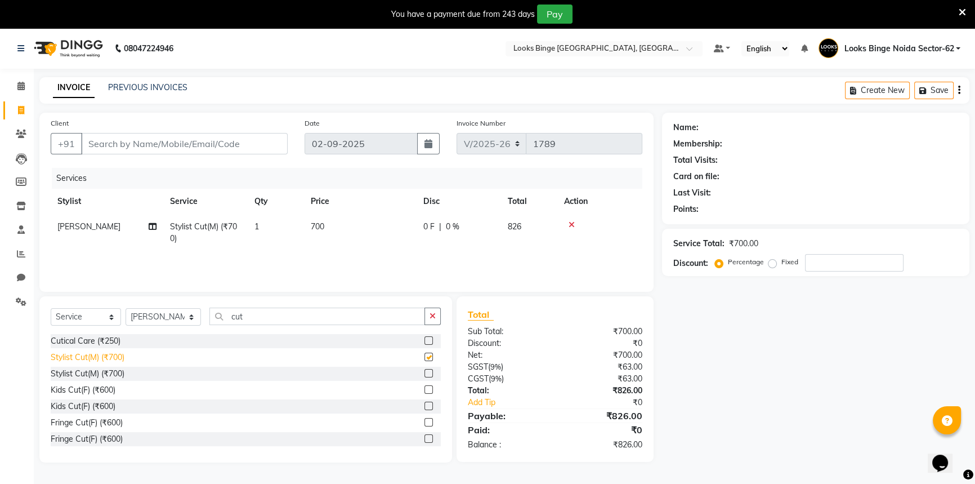
checkbox input "false"
click at [318, 226] on span "700" at bounding box center [318, 226] width 14 height 10
select select "71792"
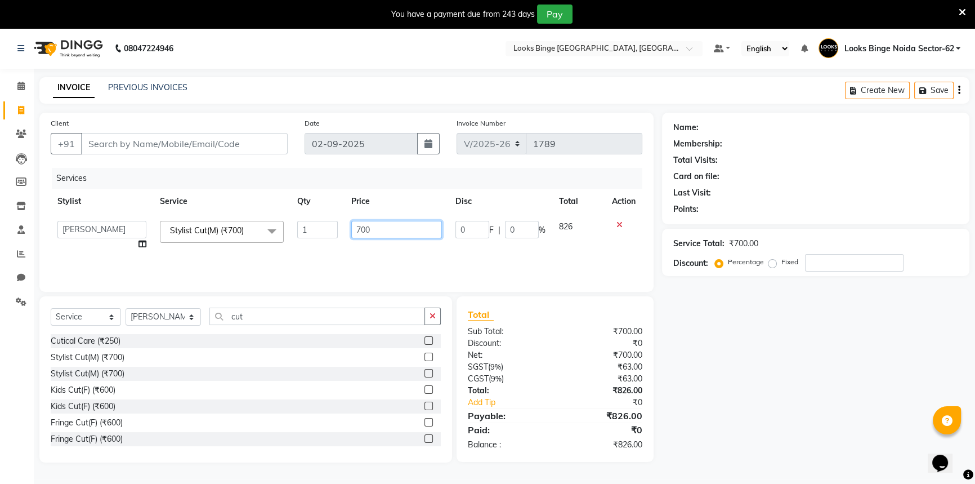
click at [365, 231] on input "700" at bounding box center [396, 229] width 91 height 17
drag, startPoint x: 360, startPoint y: 228, endPoint x: 325, endPoint y: 234, distance: 35.5
click at [329, 233] on tr "[PERSON_NAME] [PERSON_NAME] Counter_Sales Kasim Looks Binge Noida Sector-62 Moh…" at bounding box center [347, 235] width 592 height 43
type input "300"
click at [301, 309] on input "cut" at bounding box center [317, 315] width 216 height 17
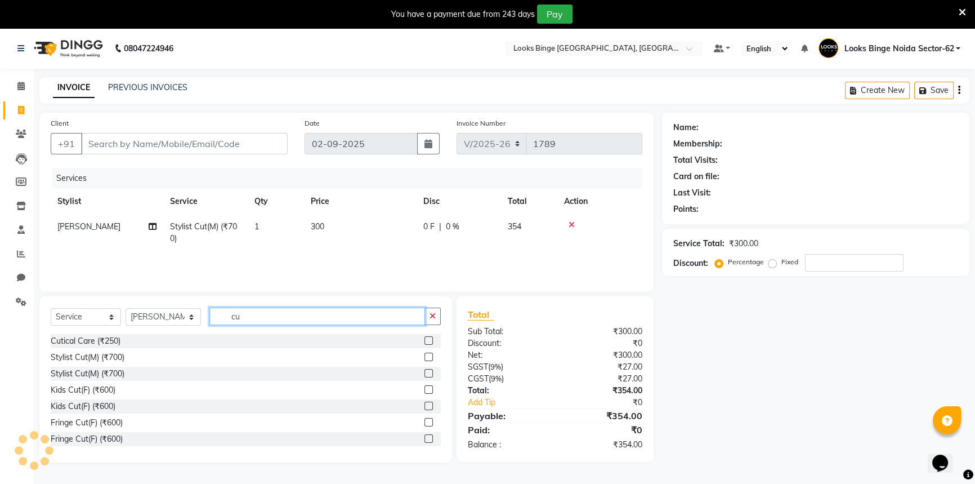
type input "c"
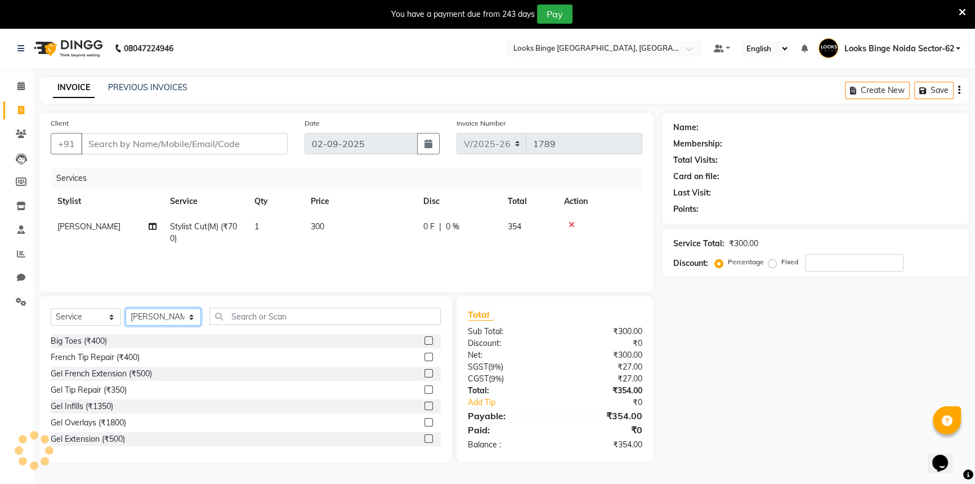
click at [163, 314] on select "Select Stylist ANJALI [PERSON_NAME] [PERSON_NAME] Counter_Sales Kasim Looks Bin…" at bounding box center [163, 316] width 75 height 17
select select "35558"
click at [126, 308] on select "Select Stylist ANJALI [PERSON_NAME] [PERSON_NAME] Counter_Sales Kasim Looks Bin…" at bounding box center [163, 316] width 75 height 17
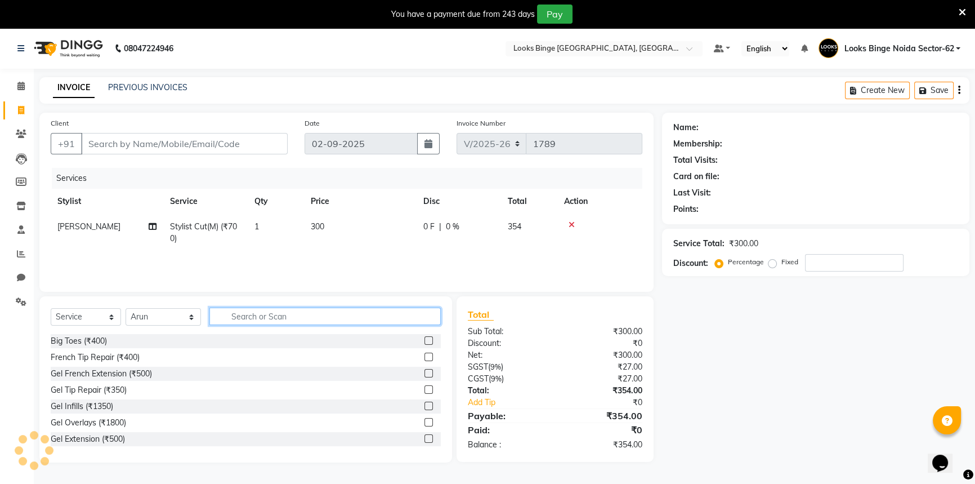
click at [248, 318] on input "text" at bounding box center [324, 315] width 231 height 17
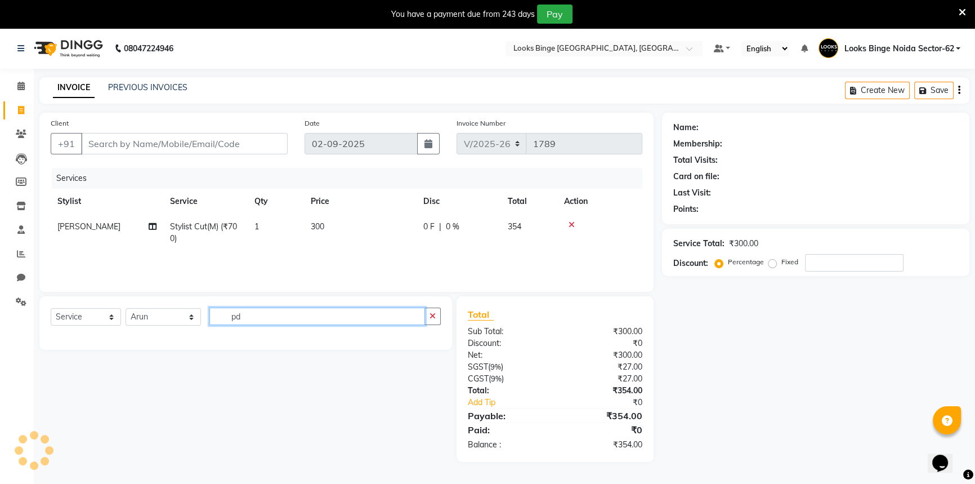
type input "p"
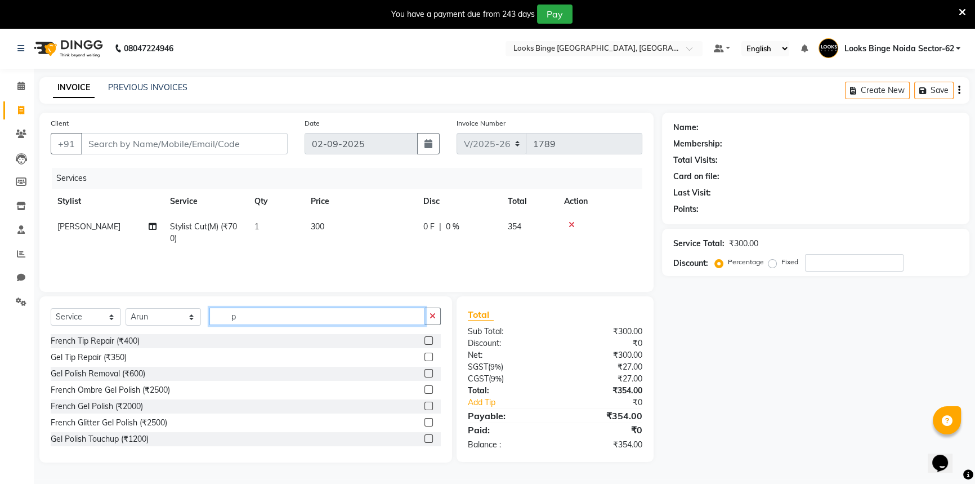
click at [262, 318] on input "p" at bounding box center [317, 315] width 216 height 17
type input "cla"
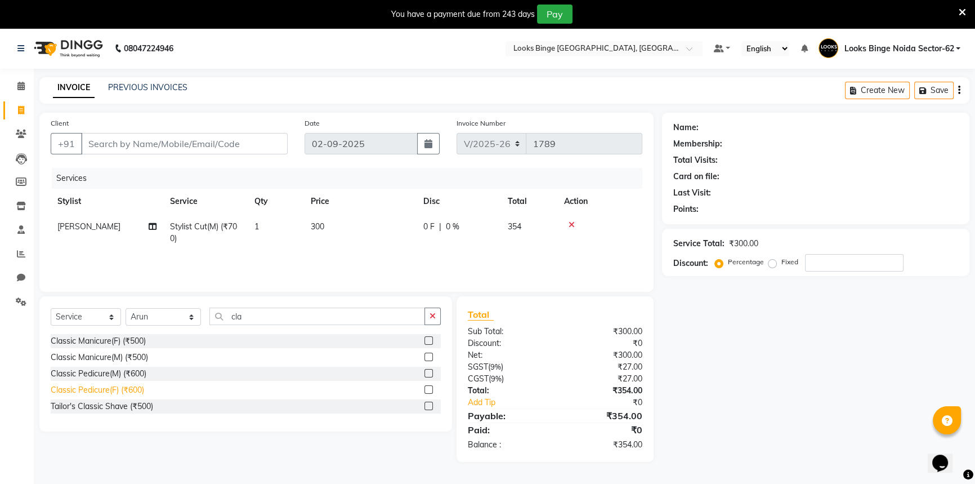
click at [95, 388] on div "Classic Pedicure(F) (₹600)" at bounding box center [97, 390] width 93 height 12
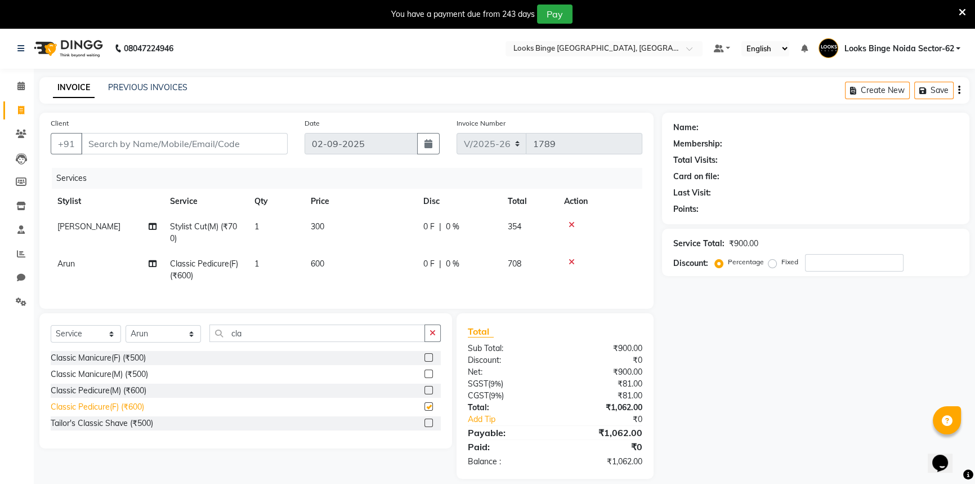
checkbox input "false"
click at [259, 342] on input "cla" at bounding box center [317, 332] width 216 height 17
click at [169, 338] on select "Select Stylist ANJALI [PERSON_NAME] [PERSON_NAME] Counter_Sales Kasim Looks Bin…" at bounding box center [163, 333] width 75 height 17
click at [382, 253] on td "600" at bounding box center [360, 269] width 113 height 37
select select "35558"
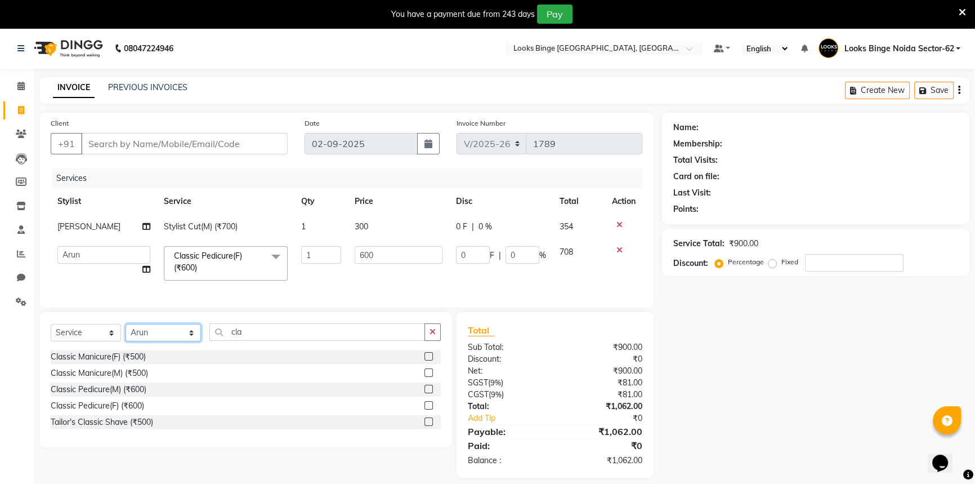
click at [179, 340] on select "Select Stylist ANJALI [PERSON_NAME] [PERSON_NAME] Counter_Sales Kasim Looks Bin…" at bounding box center [163, 332] width 75 height 17
select select "35553"
click at [126, 332] on select "Select Stylist ANJALI [PERSON_NAME] [PERSON_NAME] Counter_Sales Kasim Looks Bin…" at bounding box center [163, 332] width 75 height 17
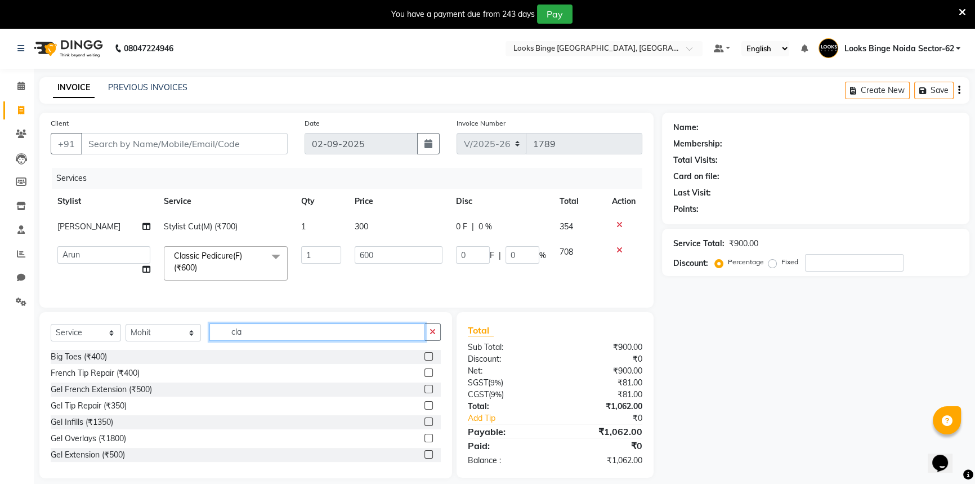
click at [321, 337] on input "cla" at bounding box center [317, 331] width 216 height 17
type input "c"
type input "was"
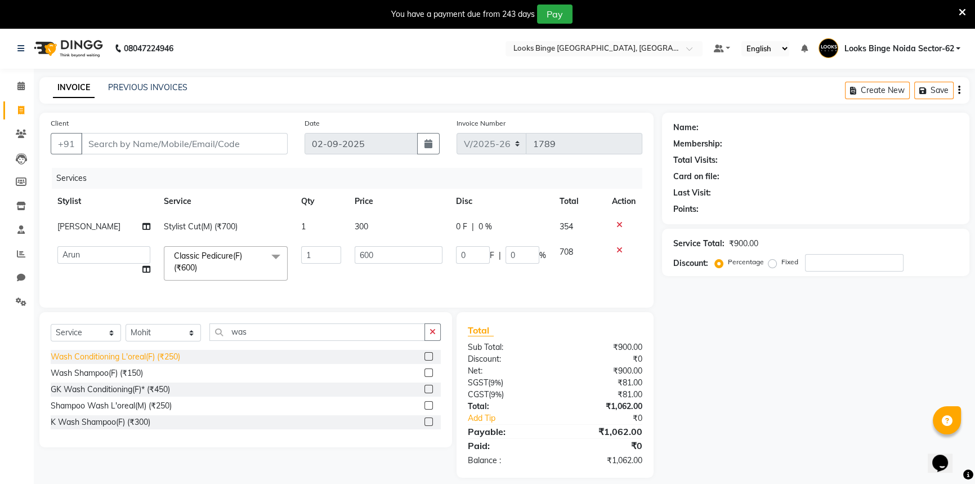
click at [135, 363] on div "Wash Conditioning L'oreal(F) (₹250)" at bounding box center [116, 357] width 130 height 12
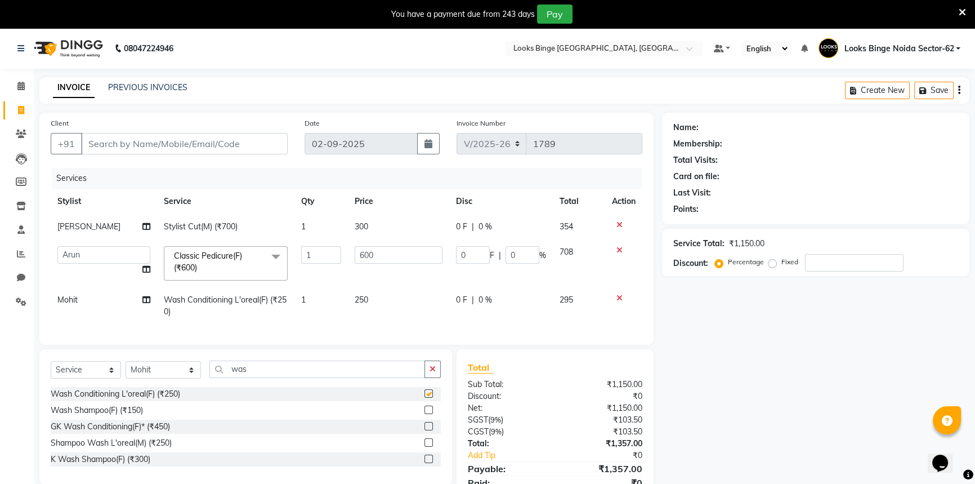
checkbox input "false"
click at [399, 297] on td "250" at bounding box center [398, 305] width 101 height 37
select select "35553"
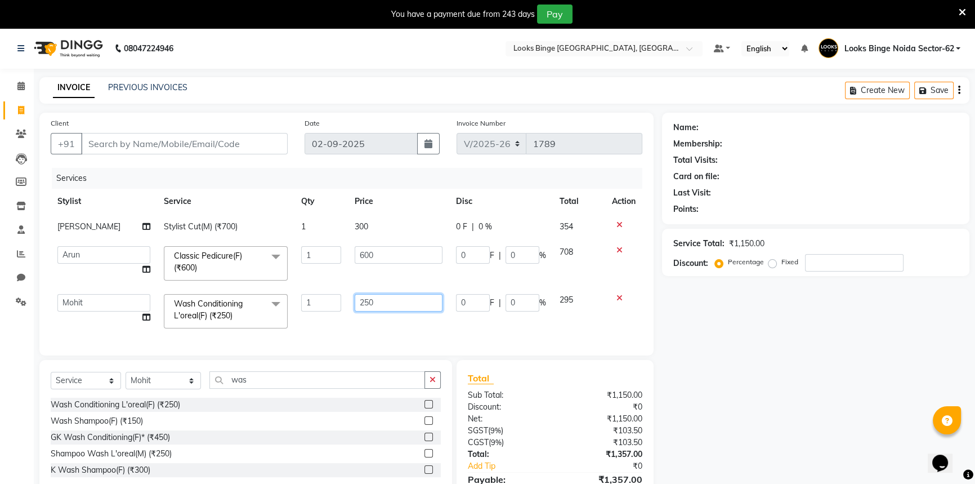
drag, startPoint x: 399, startPoint y: 297, endPoint x: 280, endPoint y: 291, distance: 119.0
click at [280, 291] on tr "ANJALI [PERSON_NAME] [PERSON_NAME] Counter_Sales Kasim Looks Binge Noida Sector…" at bounding box center [347, 311] width 592 height 48
type input "4"
type input "600"
click at [397, 328] on div "Services Stylist Service Qty Price Disc Total Action [PERSON_NAME] Stylist Cut(…" at bounding box center [347, 256] width 592 height 176
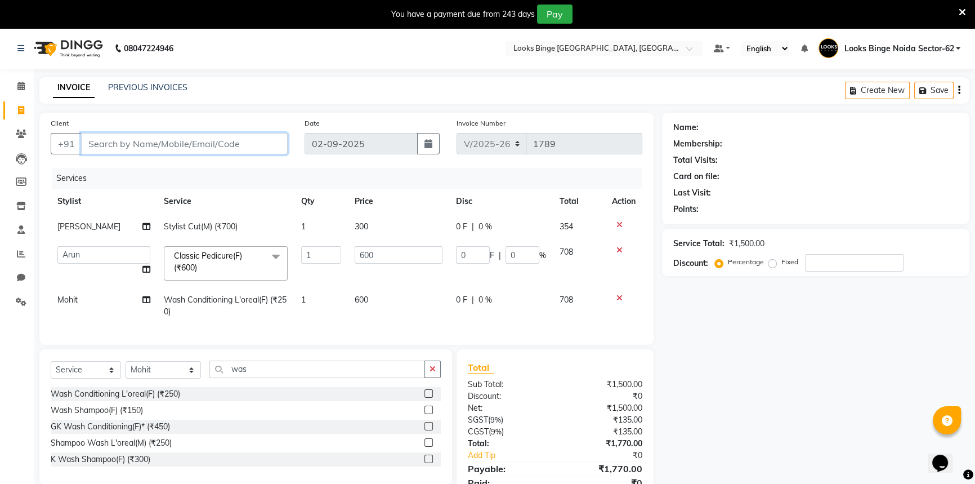
click at [126, 143] on input "Client" at bounding box center [184, 143] width 207 height 21
type input "n"
type input "0"
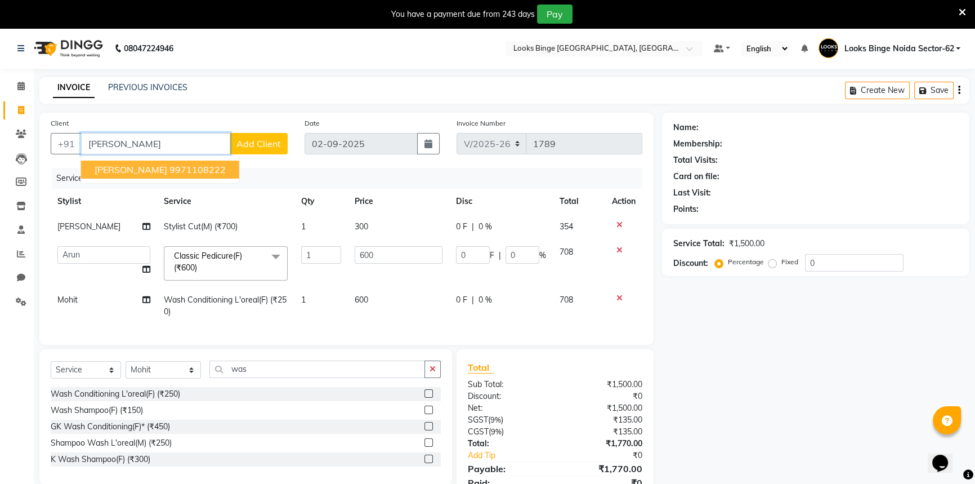
click at [135, 172] on span "[PERSON_NAME]" at bounding box center [131, 169] width 73 height 11
type input "9971108222"
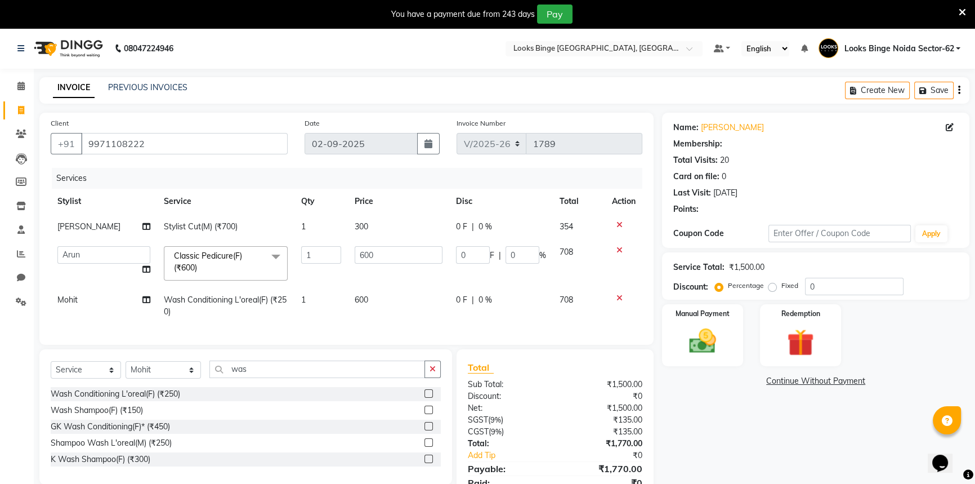
select select "1: Object"
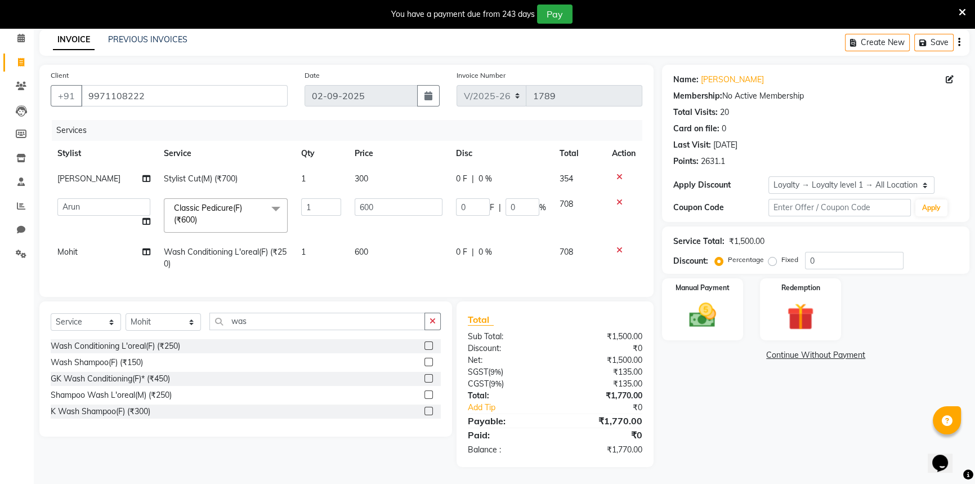
scroll to position [56, 0]
click at [475, 411] on link "Add Tip" at bounding box center [516, 408] width 112 height 12
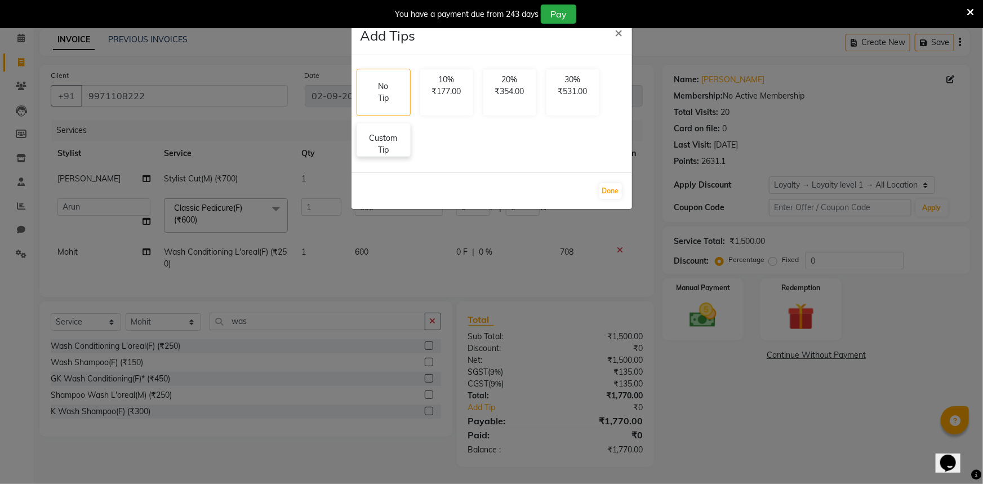
click at [372, 148] on p "Custom Tip" at bounding box center [383, 144] width 39 height 24
select select "71792"
select select "35558"
select select "35553"
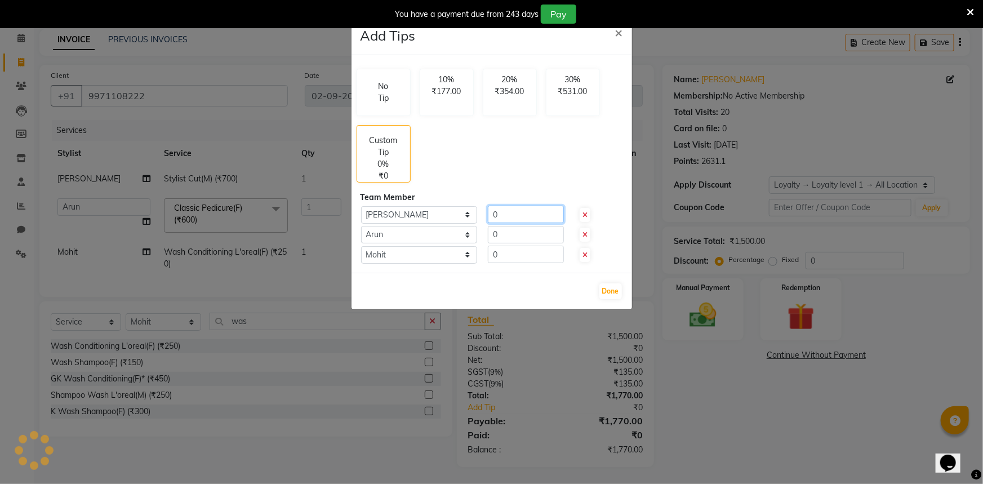
click at [550, 218] on input "0" at bounding box center [526, 214] width 76 height 17
type input "0100"
click at [530, 229] on input "0" at bounding box center [526, 234] width 76 height 17
type input "0100"
click at [513, 251] on input "0" at bounding box center [526, 254] width 76 height 17
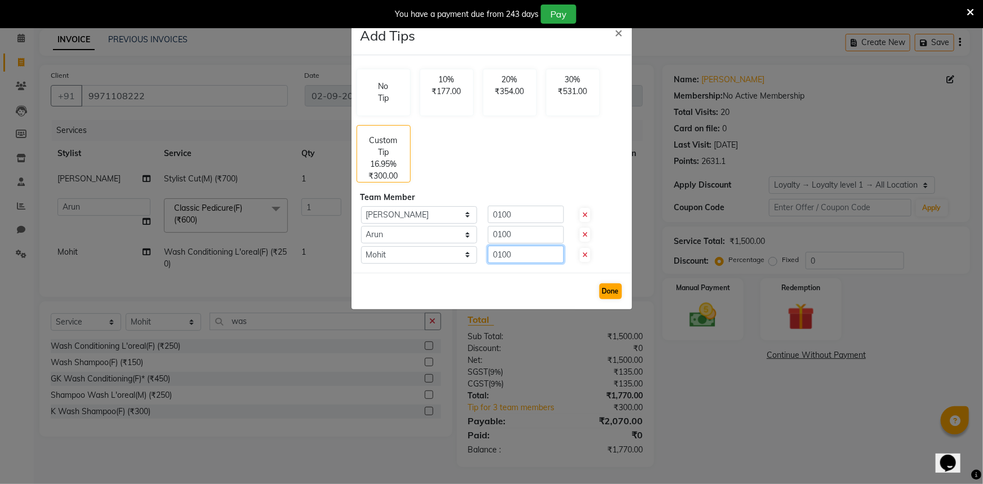
type input "0100"
click at [612, 288] on button "Done" at bounding box center [610, 291] width 23 height 16
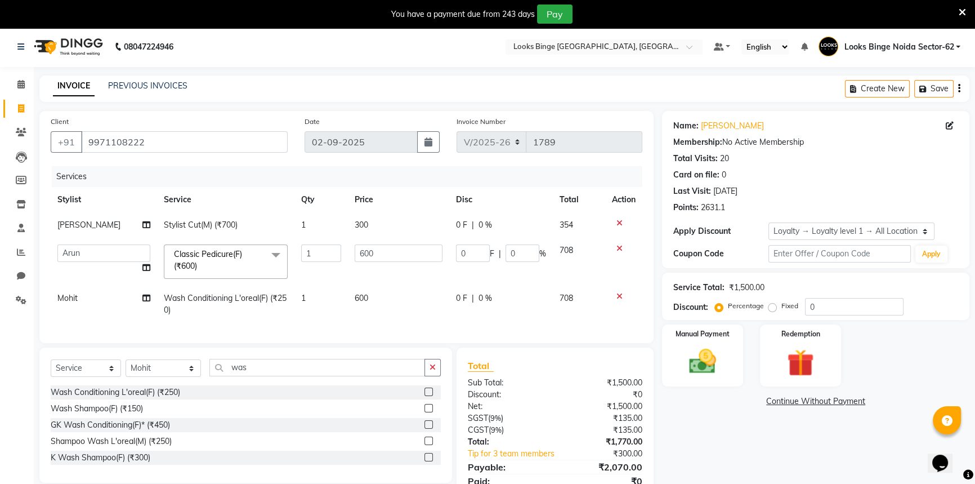
scroll to position [0, 0]
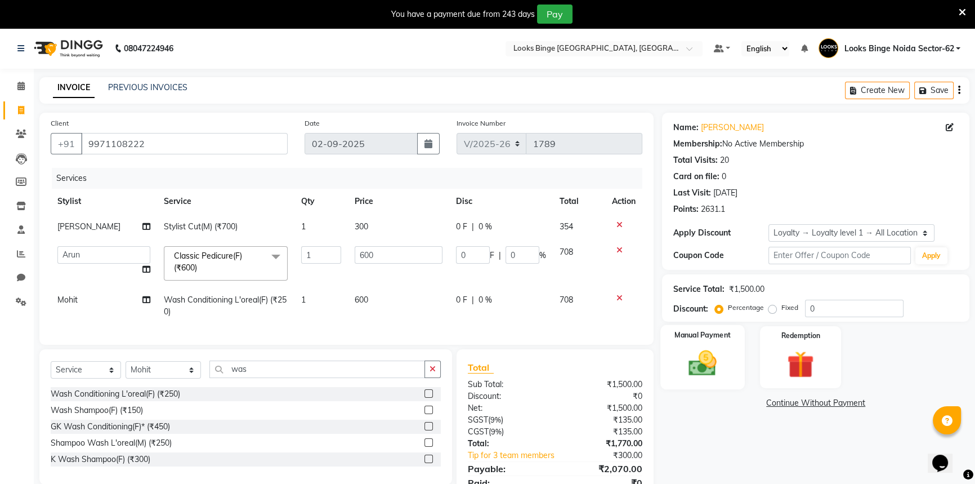
click at [713, 371] on img at bounding box center [703, 363] width 46 height 32
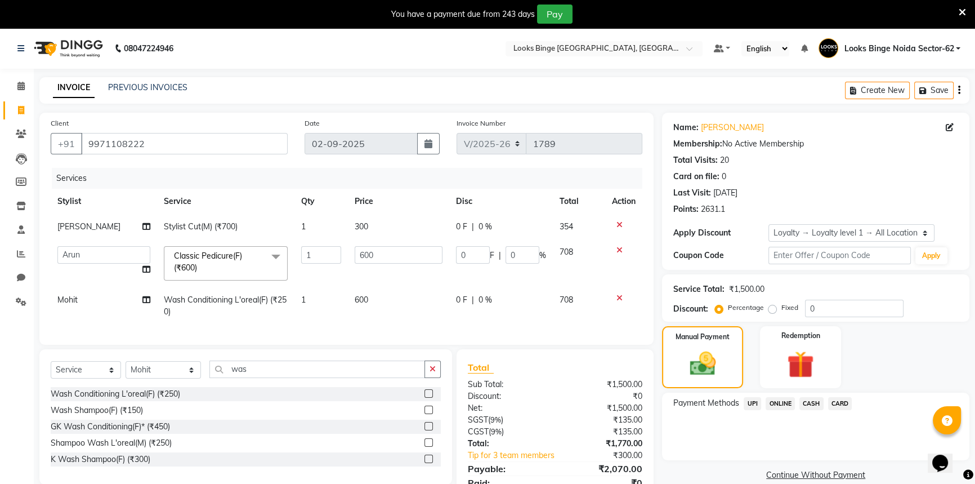
click at [757, 407] on span "UPI" at bounding box center [752, 403] width 17 height 13
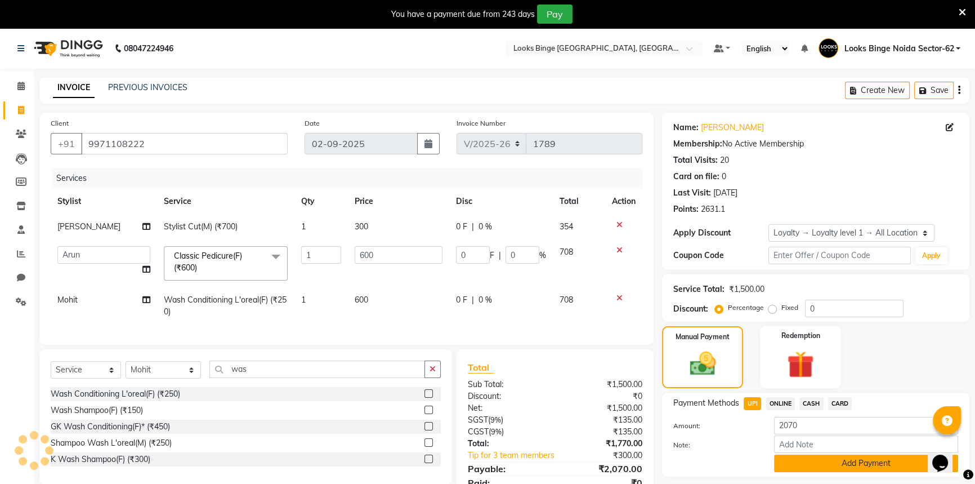
click at [813, 457] on button "Add Payment" at bounding box center [866, 462] width 184 height 17
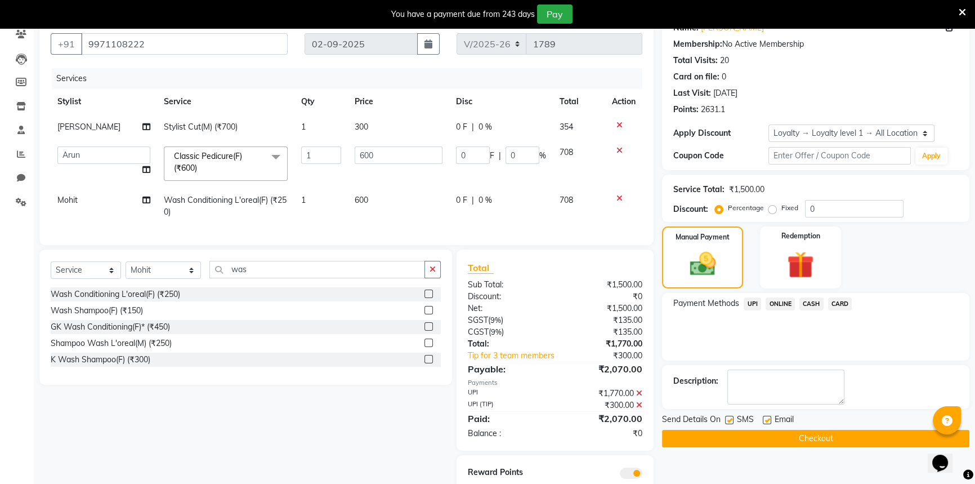
scroll to position [147, 0]
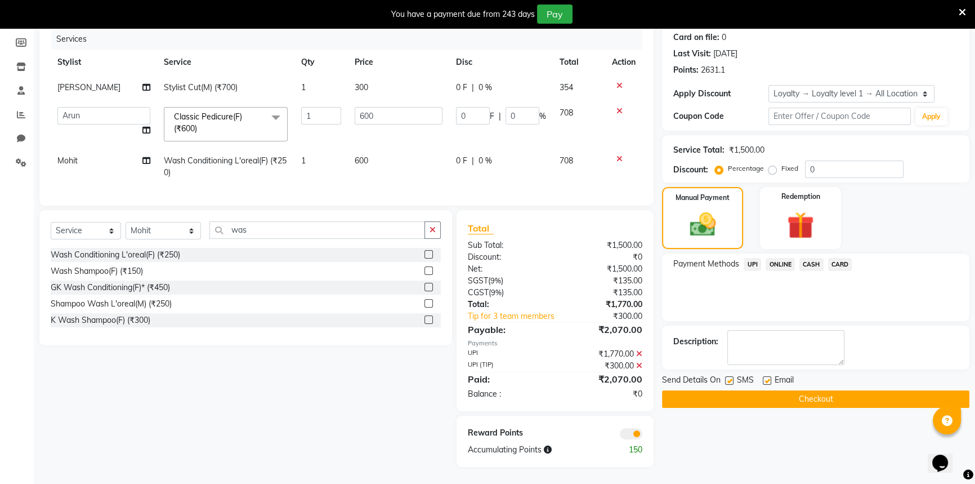
click at [810, 392] on button "Checkout" at bounding box center [815, 398] width 307 height 17
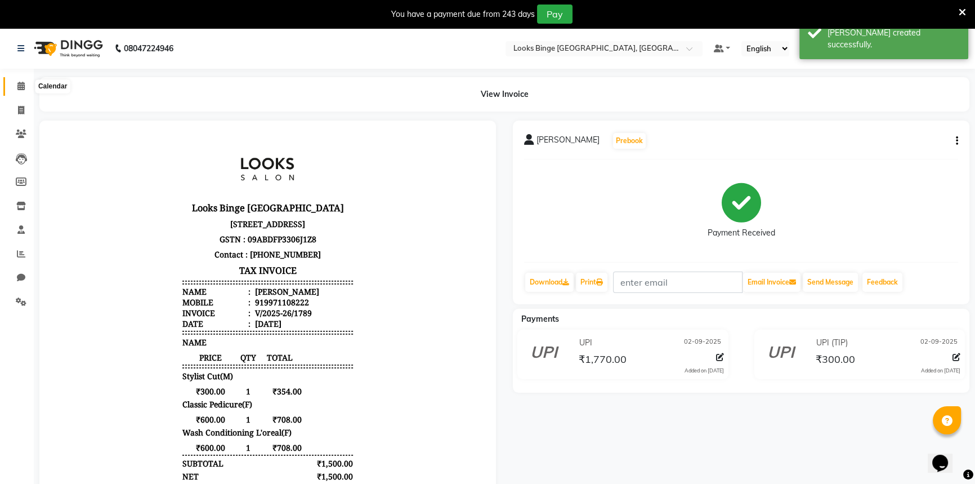
click at [28, 83] on span at bounding box center [21, 86] width 20 height 13
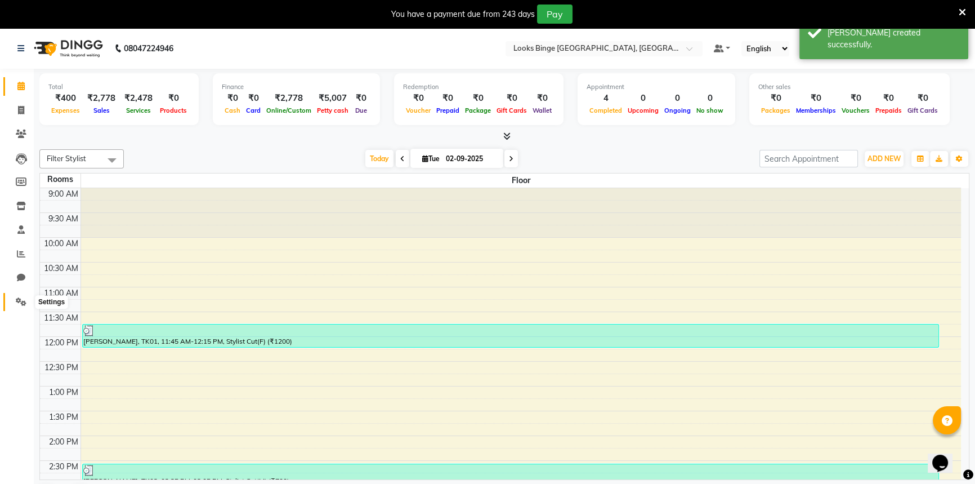
click at [18, 297] on icon at bounding box center [21, 301] width 11 height 8
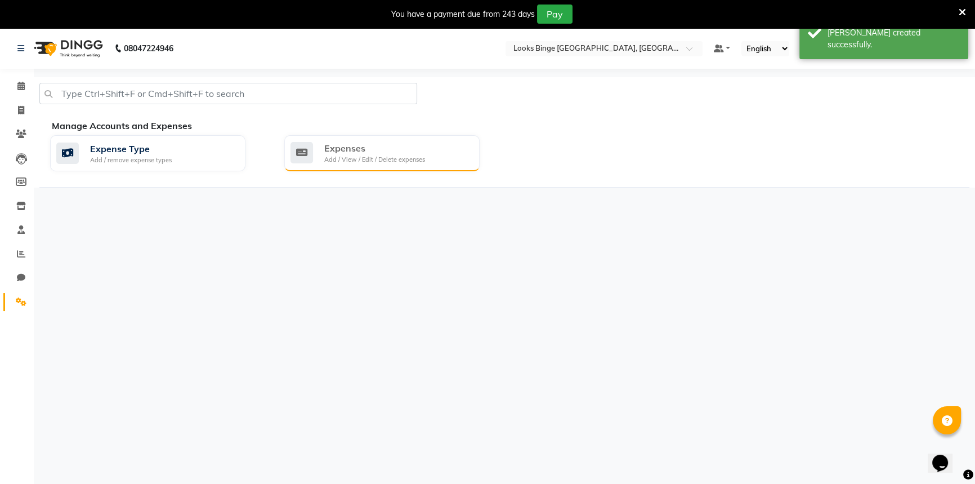
click at [353, 158] on div "Add / View / Edit / Delete expenses" at bounding box center [374, 160] width 101 height 10
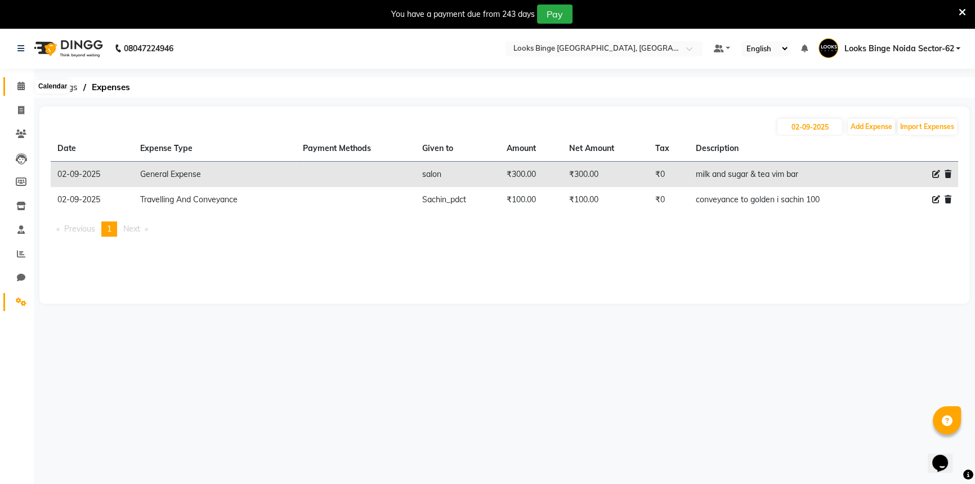
click at [17, 87] on icon at bounding box center [20, 86] width 7 height 8
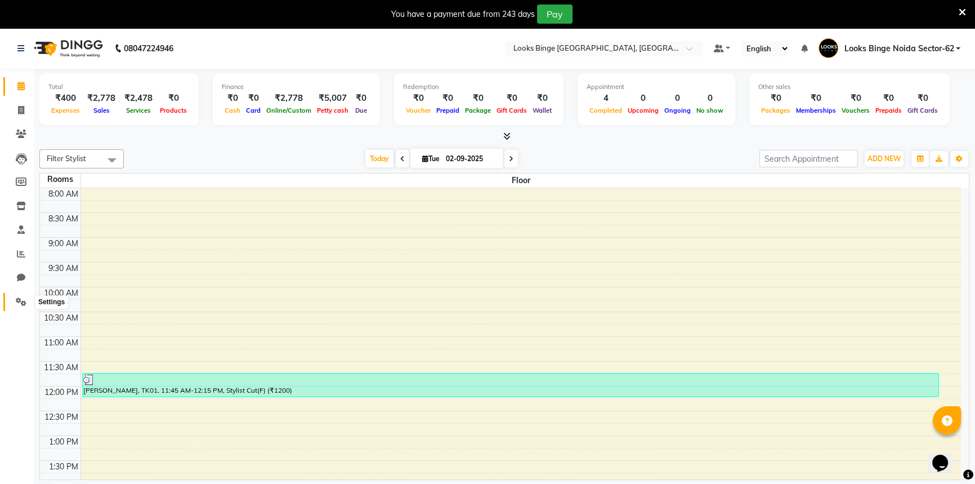
click at [16, 300] on icon at bounding box center [21, 301] width 11 height 8
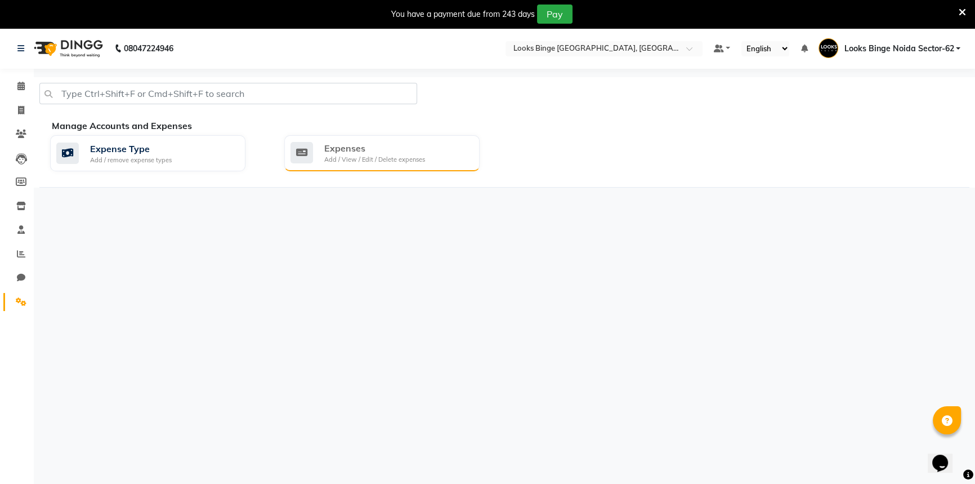
click at [383, 155] on div "Add / View / Edit / Delete expenses" at bounding box center [374, 160] width 101 height 10
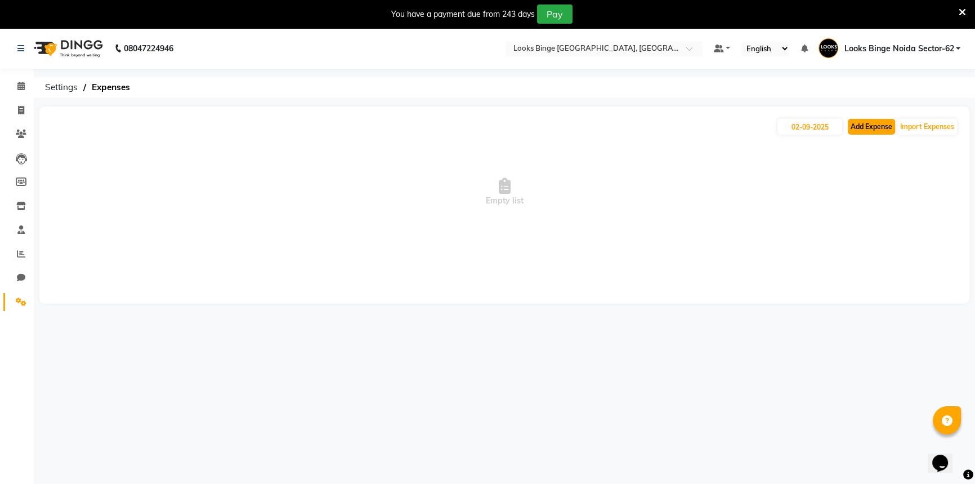
click at [864, 126] on button "Add Expense" at bounding box center [871, 127] width 47 height 16
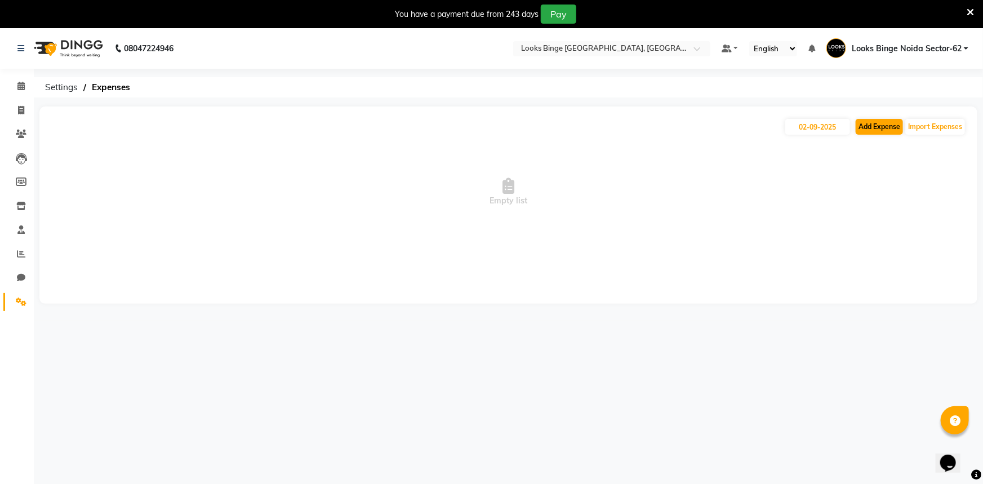
select select "1"
select select "4305"
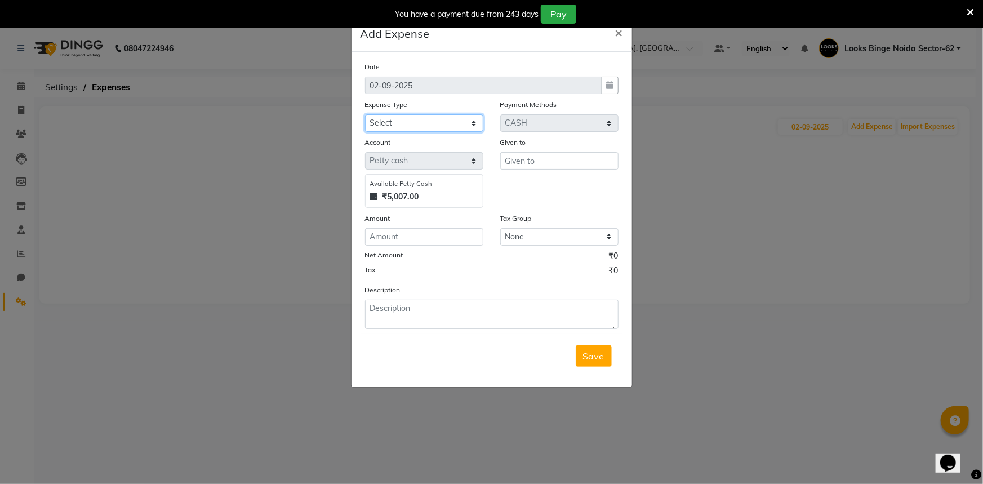
click at [382, 121] on select "Select Bank Deposit Blinkit Cash Handover CLIENT Client ordered food Client Ref…" at bounding box center [424, 122] width 118 height 17
select select "24070"
click at [365, 115] on select "Select Bank Deposit Blinkit Cash Handover CLIENT Client ordered food Client Ref…" at bounding box center [424, 122] width 118 height 17
click at [543, 160] on input "text" at bounding box center [559, 160] width 118 height 17
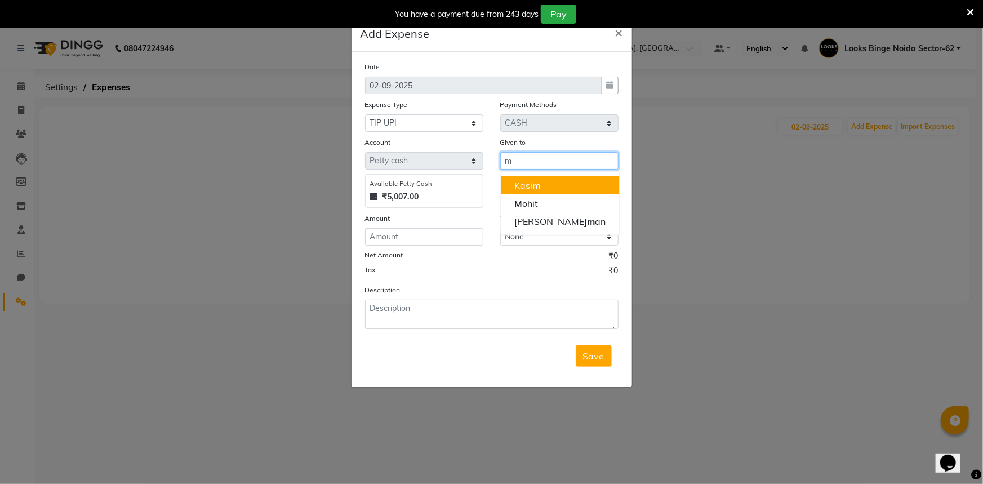
click at [529, 188] on ngb-highlight "Kasi m" at bounding box center [527, 185] width 26 height 11
type input "Kasim"
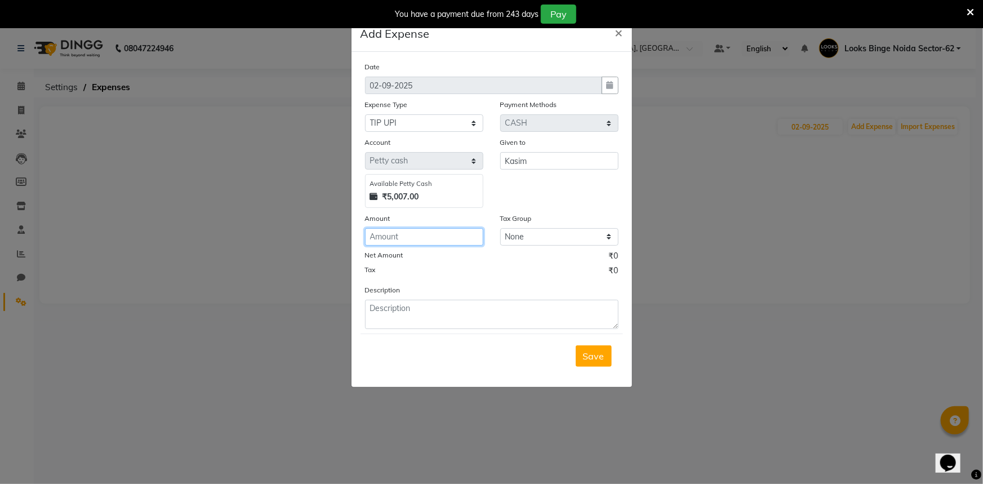
click at [416, 235] on input "number" at bounding box center [424, 236] width 118 height 17
type input "300"
click at [426, 309] on textarea at bounding box center [491, 314] width 253 height 29
type textarea "tip upi 300 mohit"
click at [607, 363] on button "Save" at bounding box center [594, 355] width 36 height 21
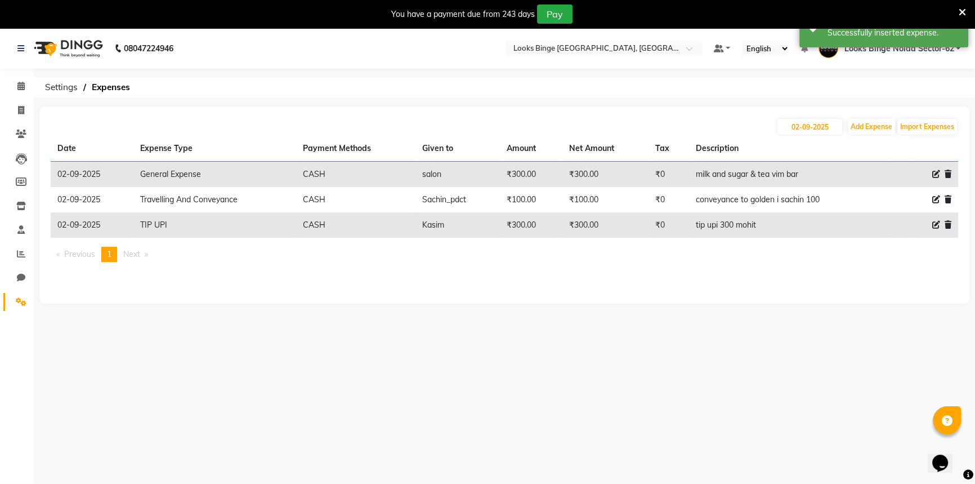
click at [436, 230] on td "Kasim" at bounding box center [458, 224] width 84 height 25
click at [937, 225] on icon at bounding box center [937, 225] width 8 height 8
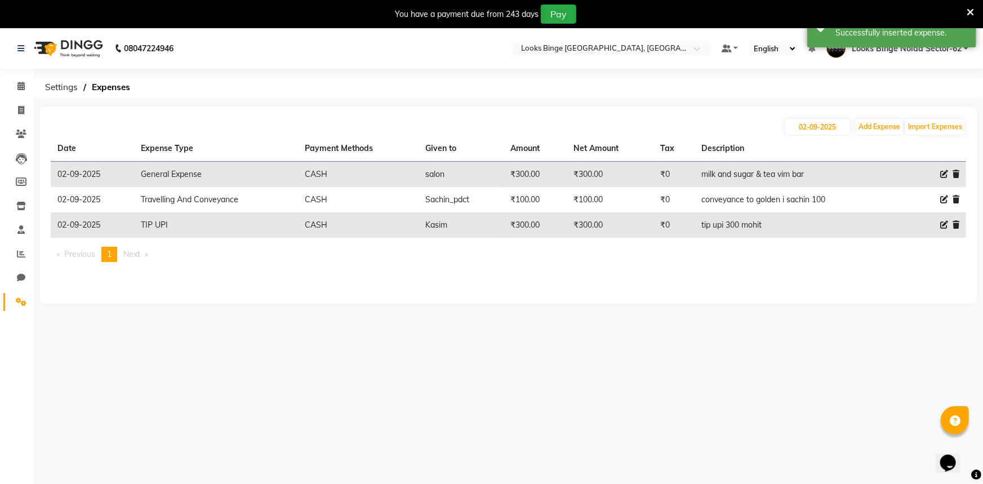
select select "24070"
select select "1"
select select "4305"
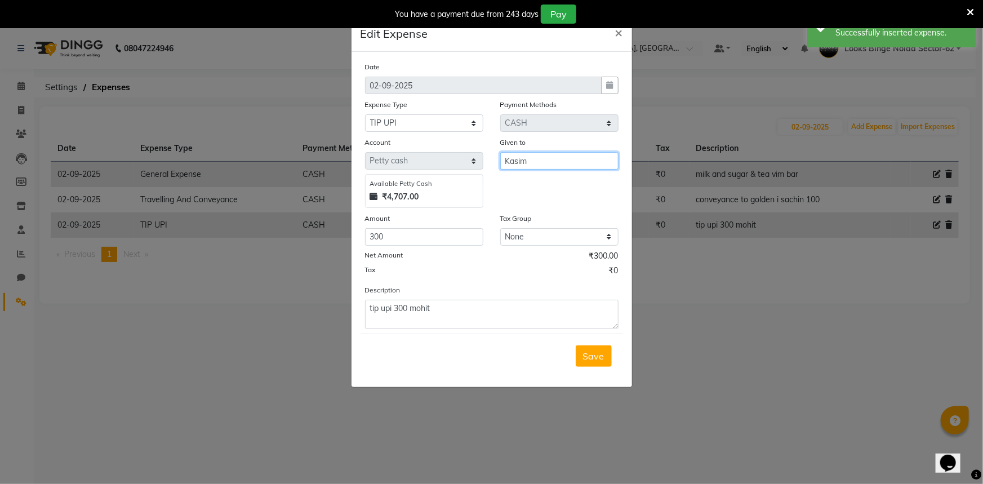
click at [551, 159] on input "Kasim" at bounding box center [559, 160] width 118 height 17
type input "K"
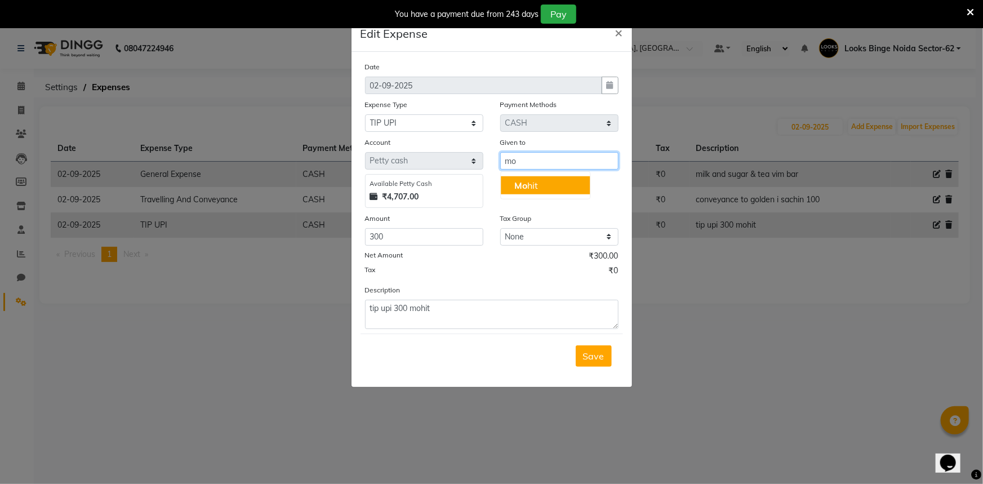
click at [514, 183] on span "Mo" at bounding box center [520, 185] width 13 height 11
type input "Mohit"
click at [593, 359] on span "Save" at bounding box center [593, 355] width 21 height 11
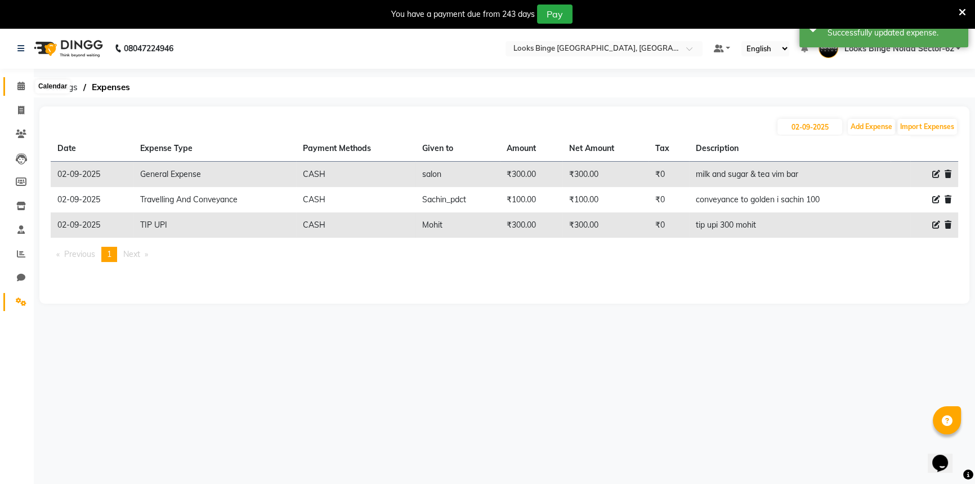
click at [19, 84] on icon at bounding box center [20, 86] width 7 height 8
